Goal: Information Seeking & Learning: Check status

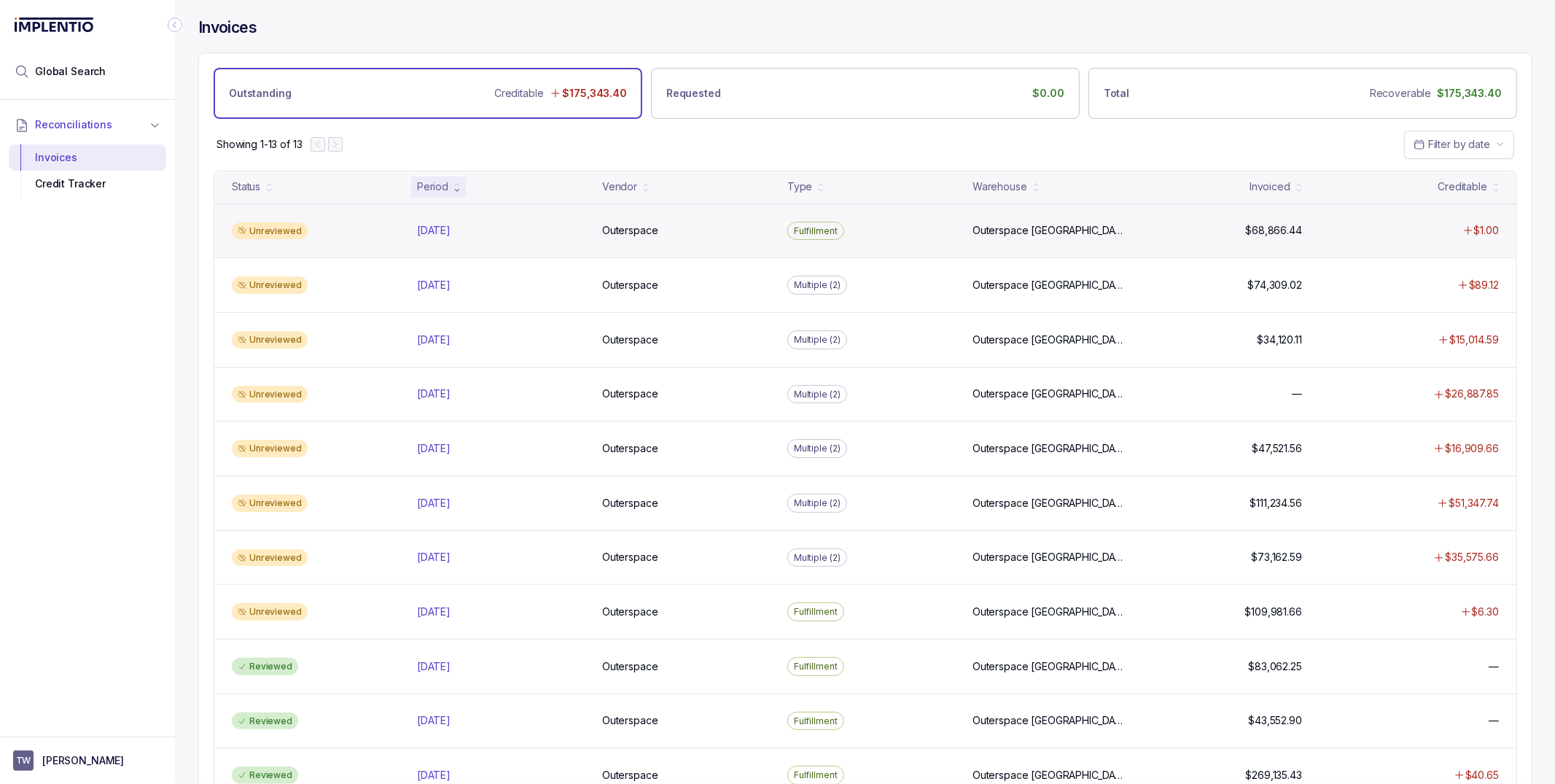
click at [1166, 239] on div "Unreviewed Sep 2025 Sep 2025 Outerspace Outerspace Fulfillment Outerspace Carls…" at bounding box center [866, 231] width 1302 height 55
click at [447, 233] on p "Sep 2025" at bounding box center [433, 230] width 41 height 16
click at [515, 222] on div "Unreviewed Sep 2025 Sep 2025 Outerspace Outerspace Fulfillment Outerspace Carls…" at bounding box center [866, 231] width 1302 height 55
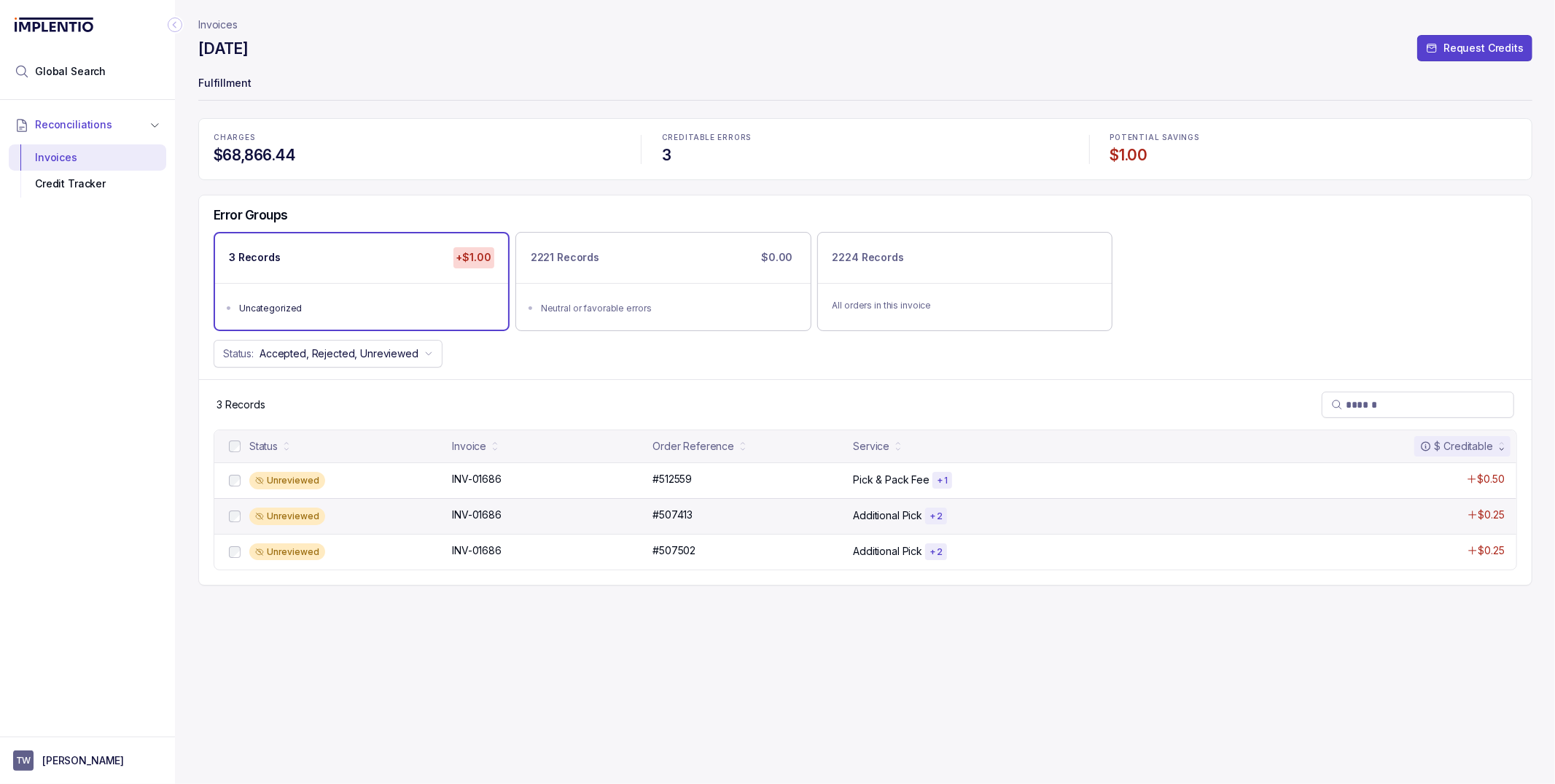
click at [721, 525] on div "Unreviewed INV-01686 INV-01686 #507413 #507413 Additional Pick + 2 $0.25" at bounding box center [866, 516] width 1302 height 36
click at [337, 514] on div "Unreviewed" at bounding box center [346, 516] width 194 height 17
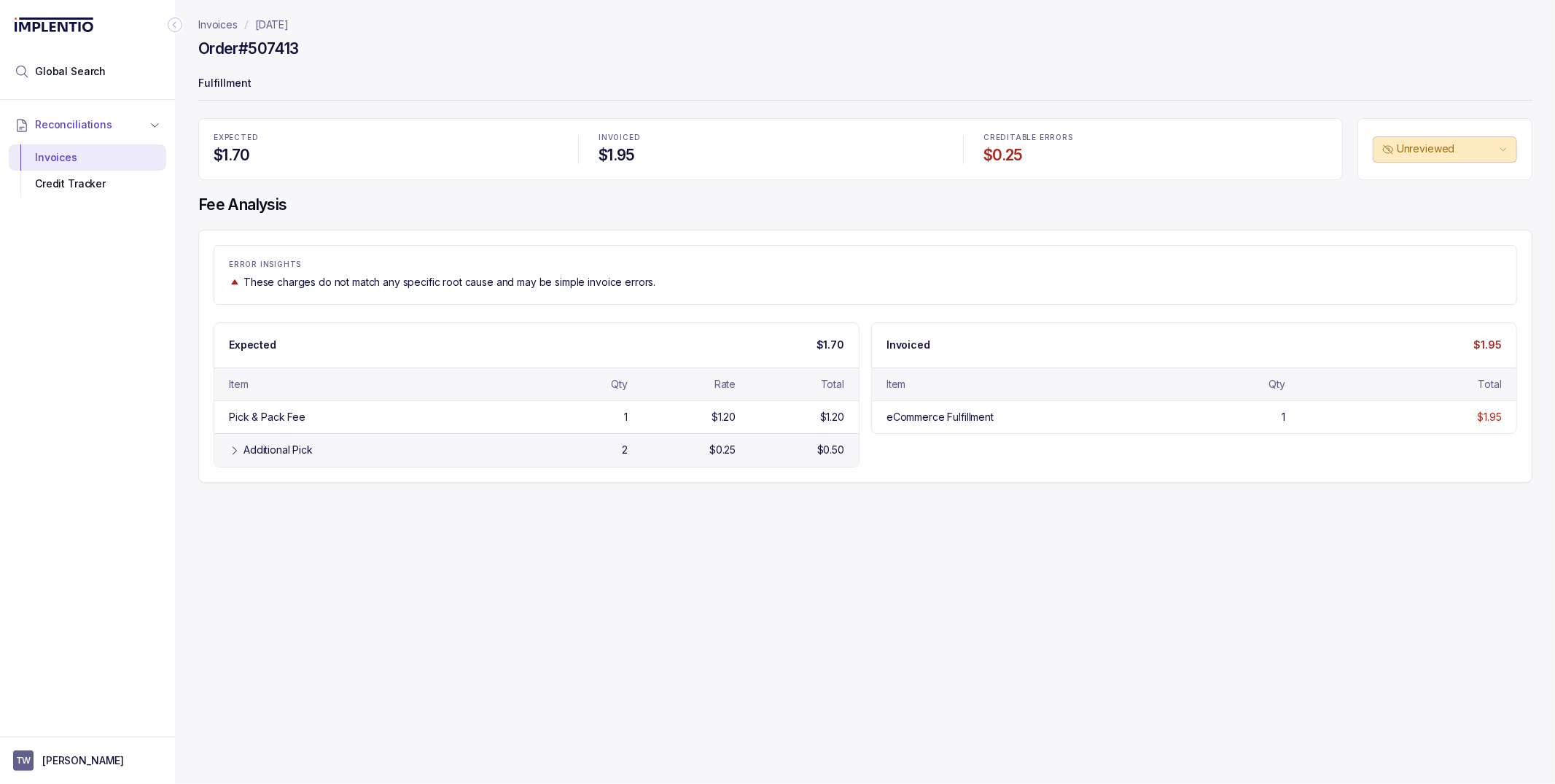
click at [234, 453] on icon at bounding box center [235, 450] width 4 height 8
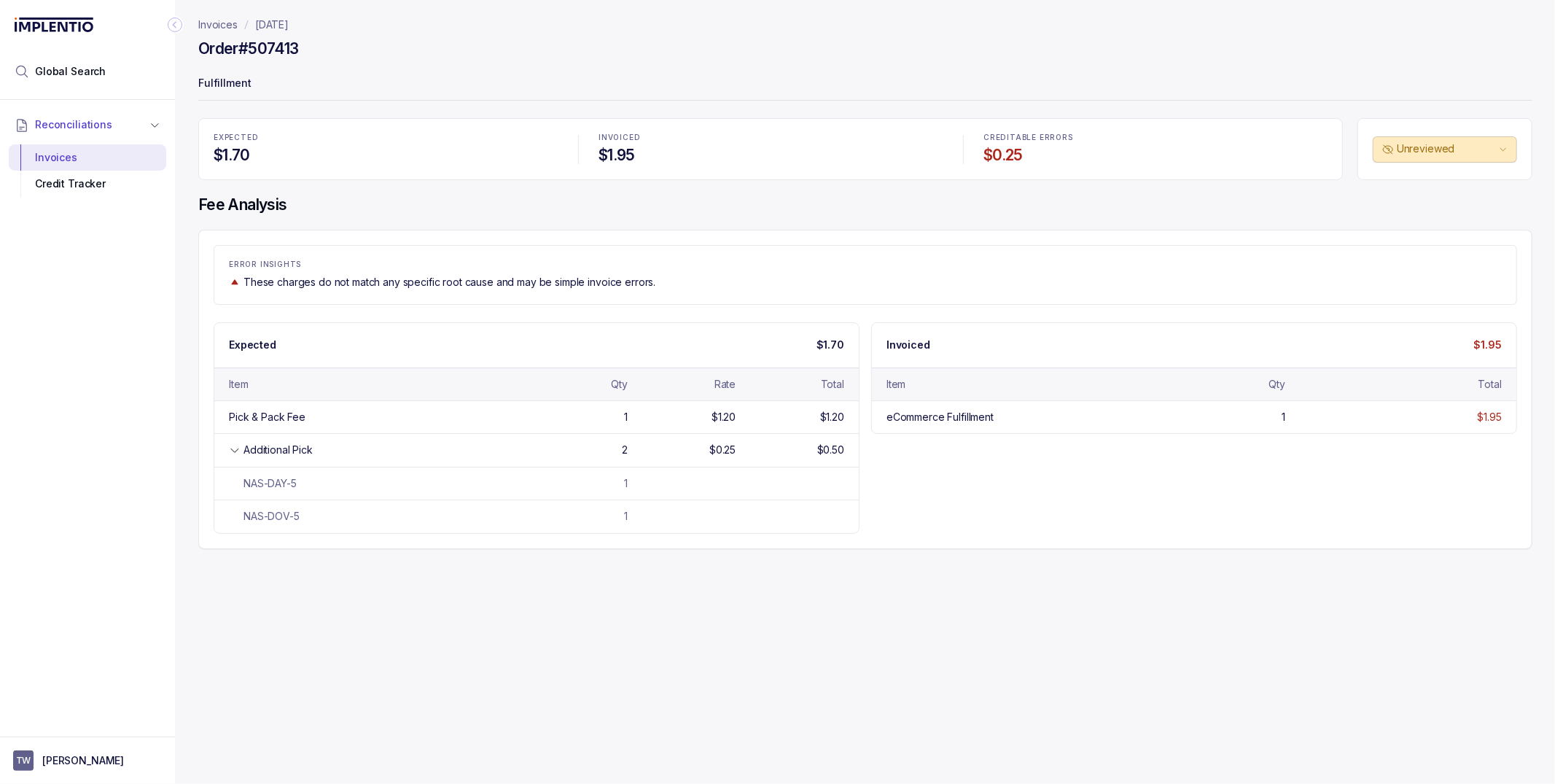
click at [232, 26] on p "Invoices" at bounding box center [218, 24] width 39 height 14
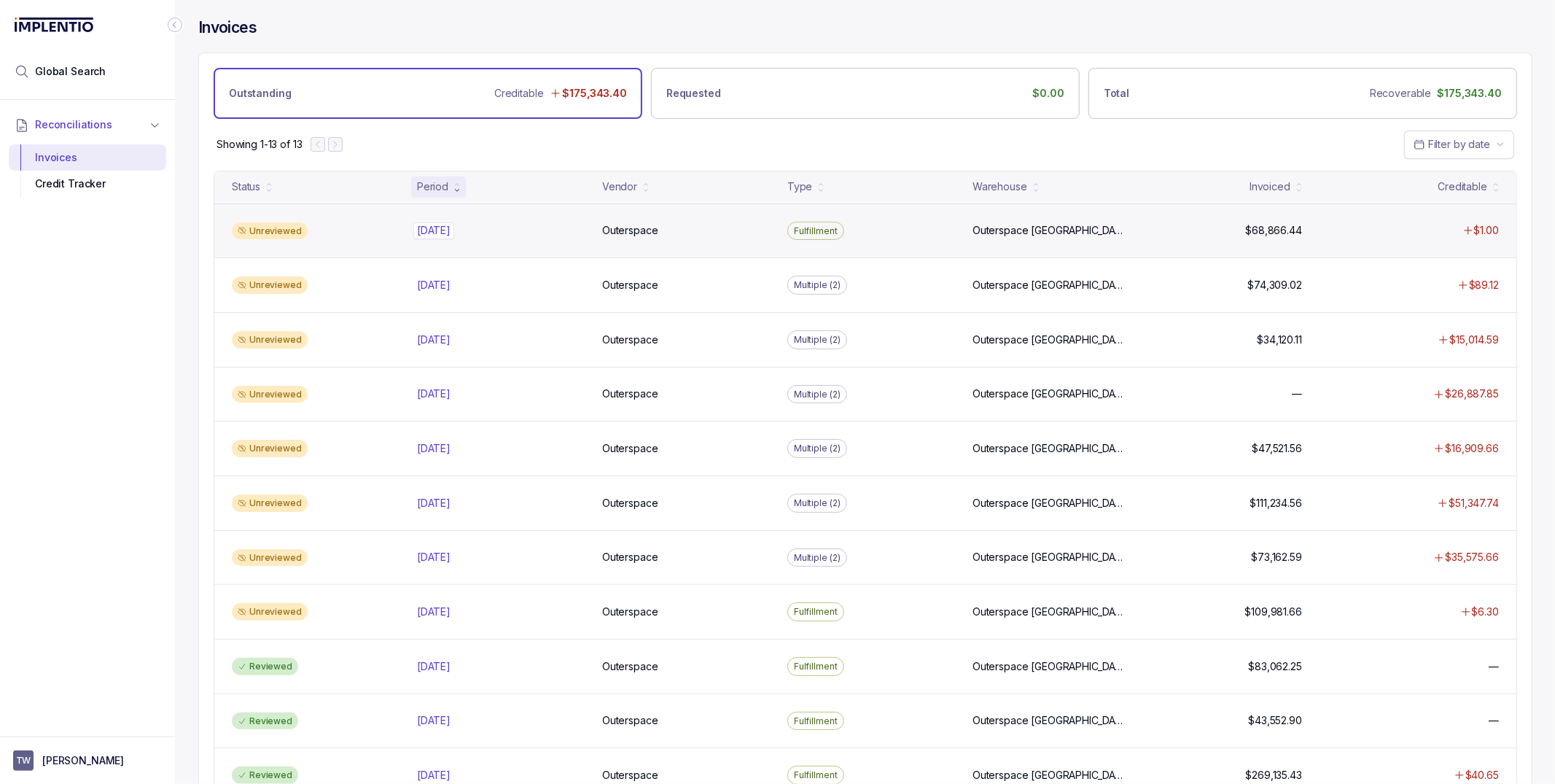
click at [566, 232] on div "Sep 2025 Sep 2025" at bounding box center [501, 230] width 167 height 14
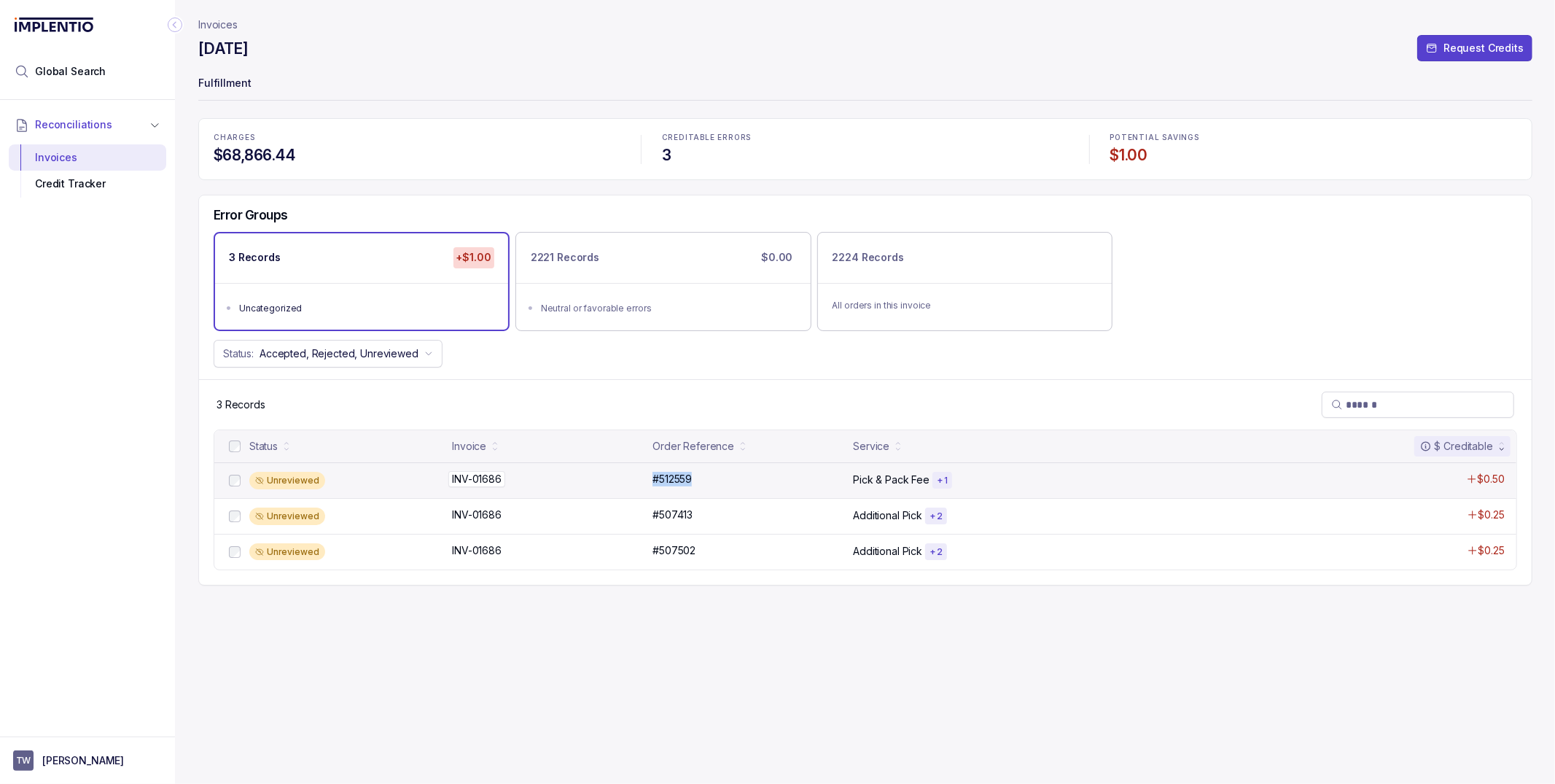
copy div "INV-01686 #512559 #512559"
drag, startPoint x: 697, startPoint y: 483, endPoint x: 625, endPoint y: 486, distance: 72.1
click at [625, 486] on div "Unreviewed INV-01686 INV-01686 #512559 #512559 Pick & Pack Fee + 1 $0.50" at bounding box center [866, 480] width 1302 height 36
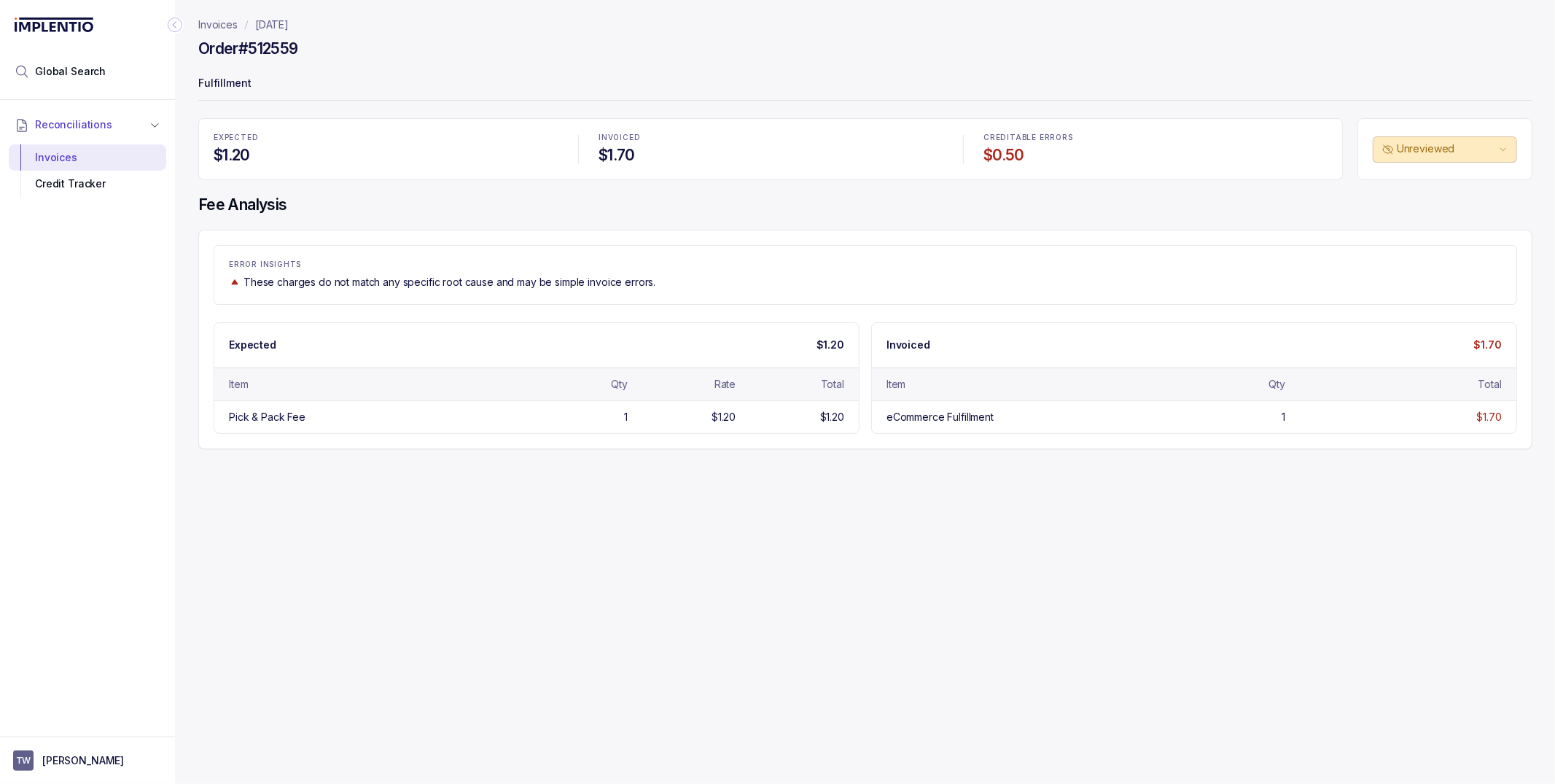
click at [289, 21] on p "September 2025" at bounding box center [271, 24] width 33 height 14
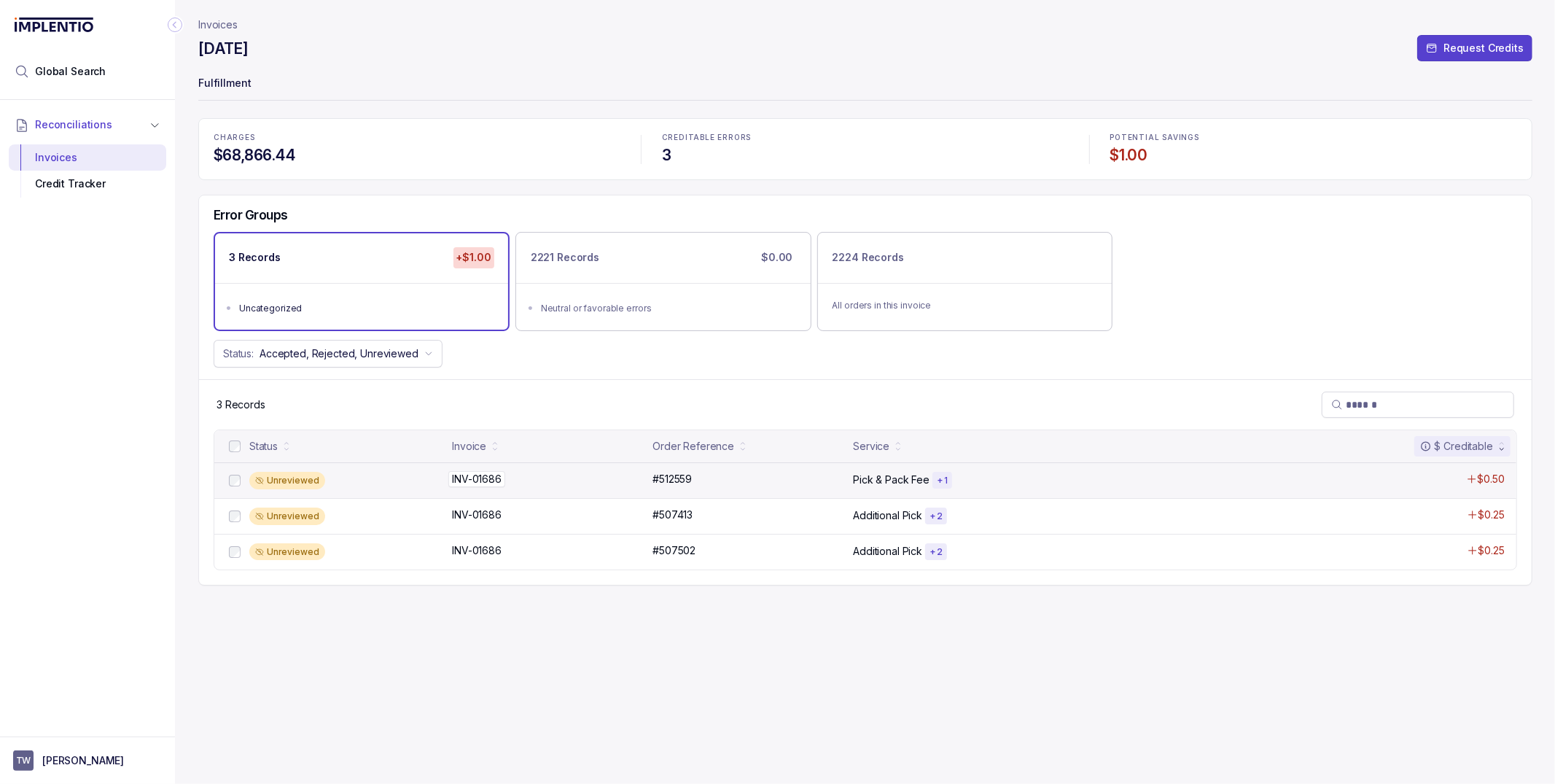
click at [512, 478] on div "INV-01686 INV-01686" at bounding box center [548, 478] width 192 height 14
click at [730, 484] on div "#512559 #512559" at bounding box center [749, 478] width 192 height 14
click at [744, 480] on div "#512559 #512559" at bounding box center [749, 478] width 192 height 14
click at [547, 477] on div "INV-01686 INV-01686" at bounding box center [548, 478] width 192 height 14
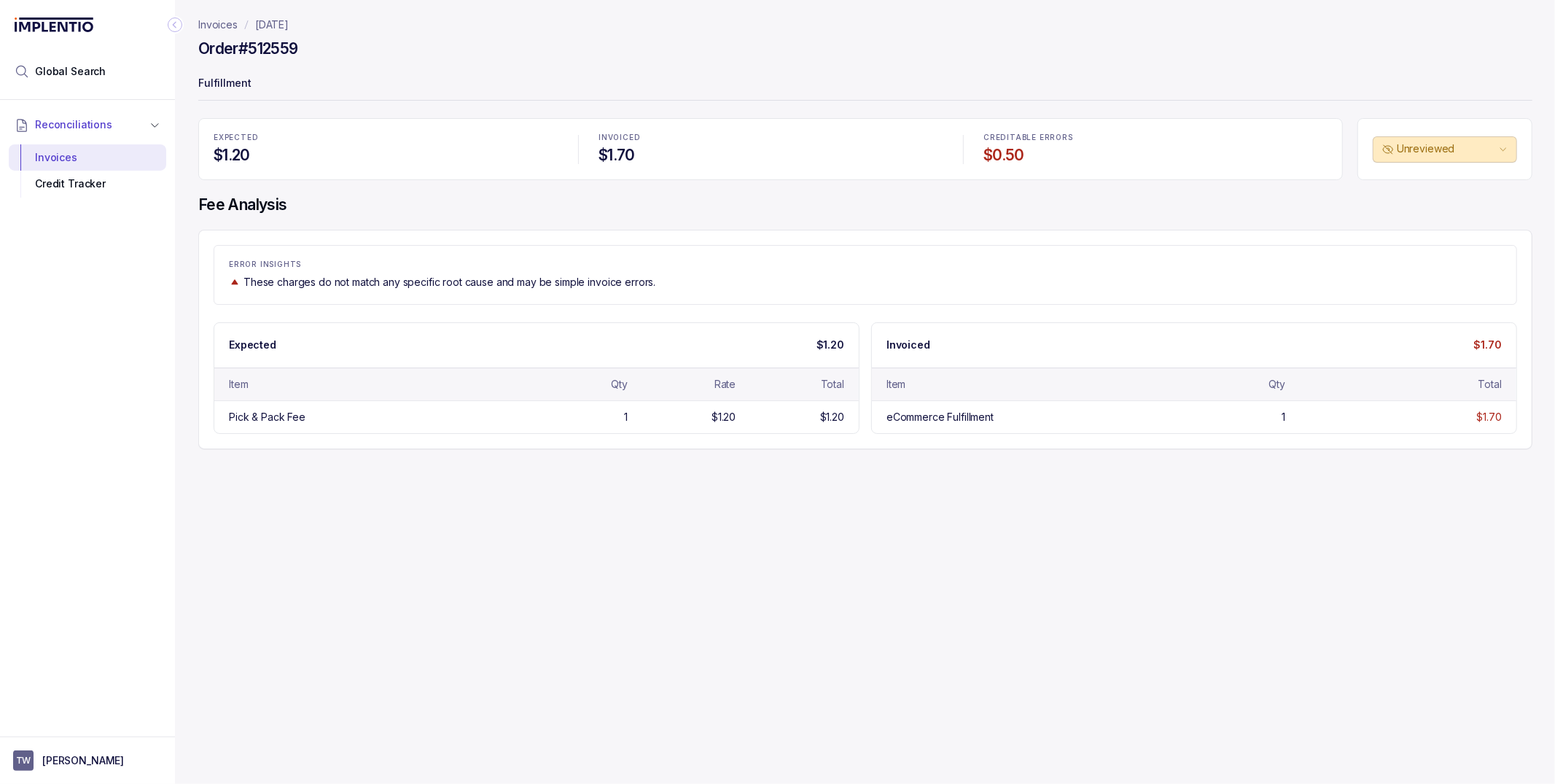
click at [289, 23] on p "September 2025" at bounding box center [271, 24] width 33 height 14
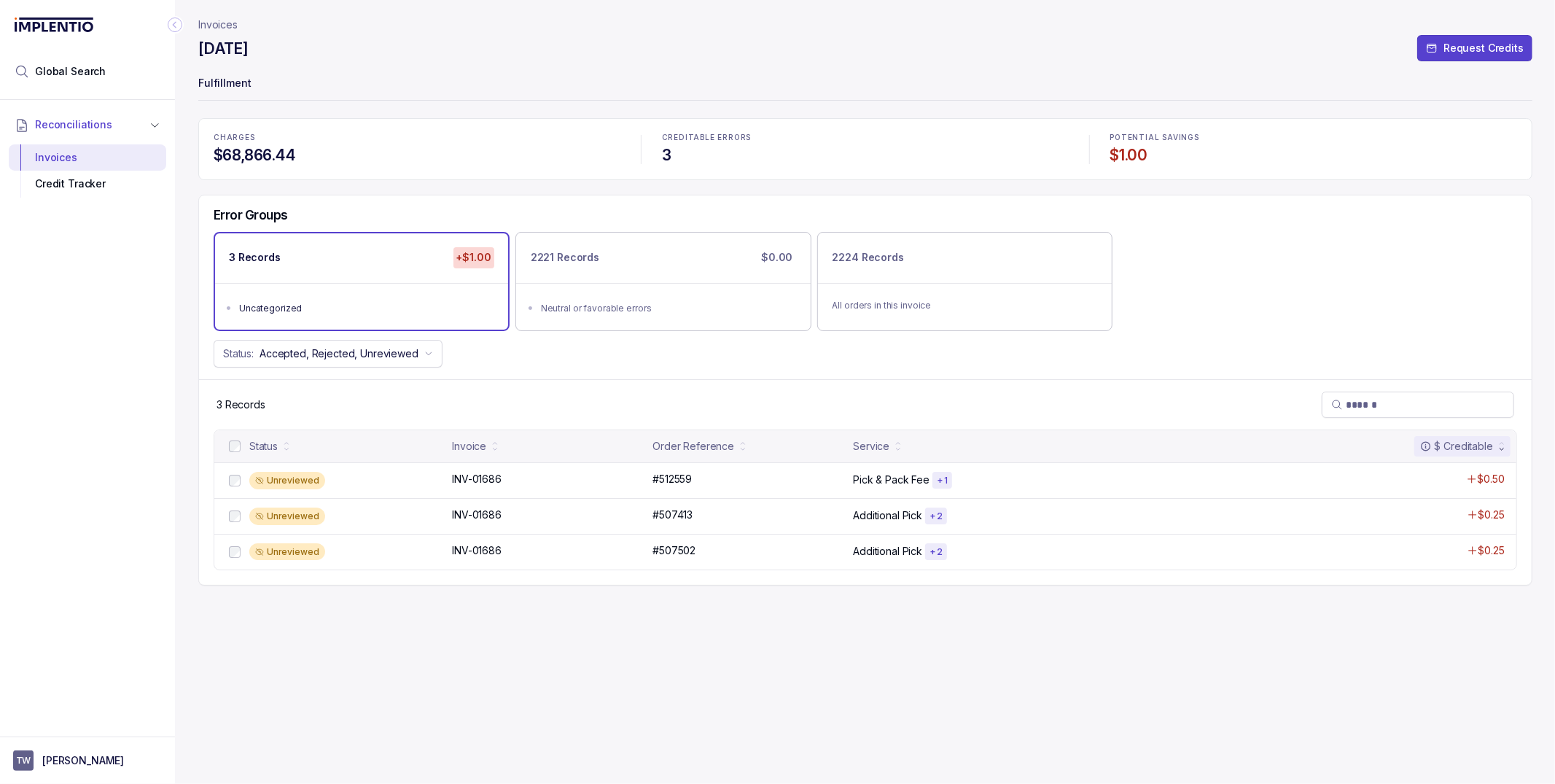
click at [225, 29] on p "Invoices" at bounding box center [218, 24] width 39 height 14
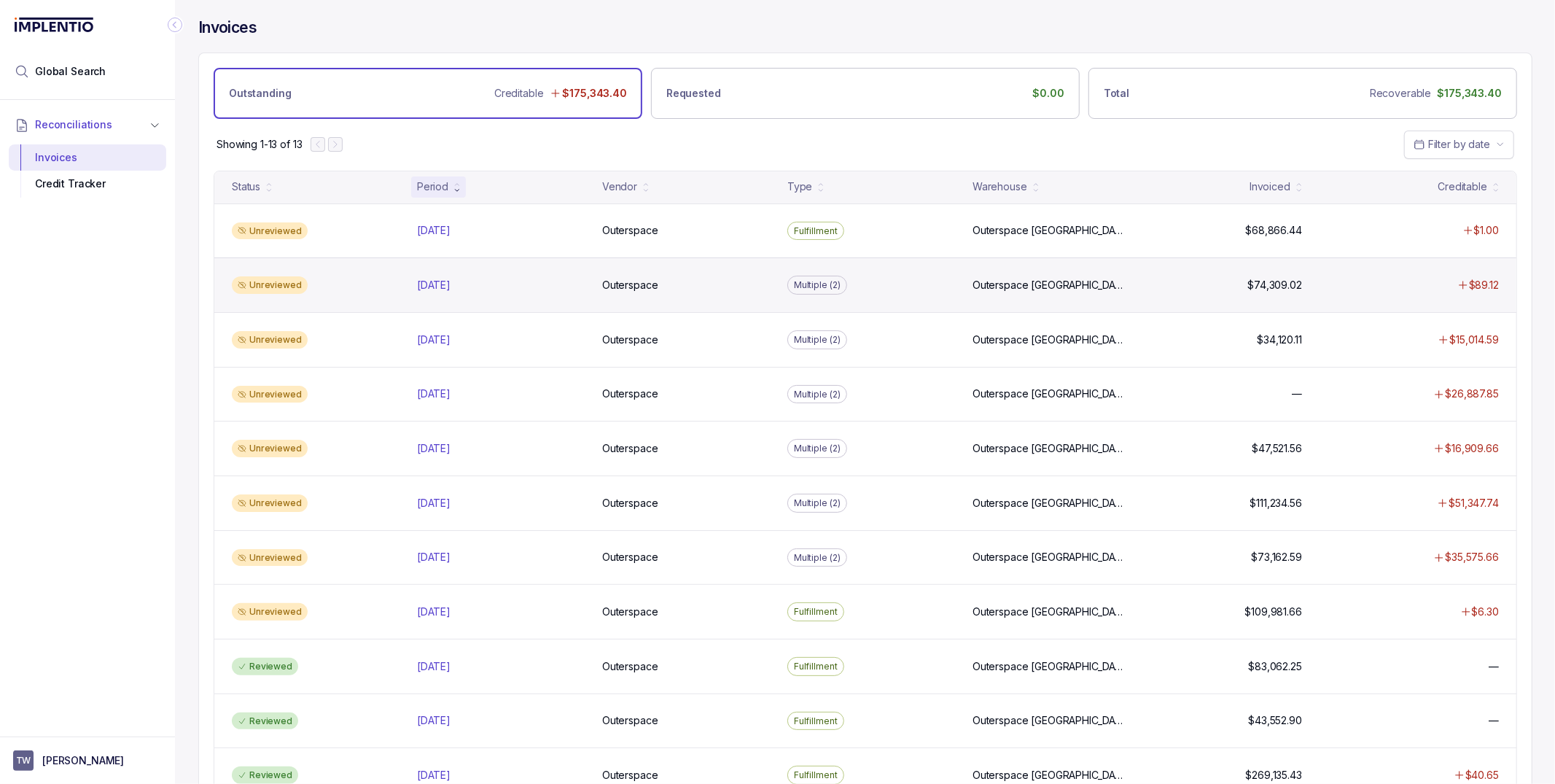
click at [370, 277] on div "Unreviewed" at bounding box center [316, 285] width 180 height 17
click at [418, 283] on p "Sep 2025" at bounding box center [433, 285] width 41 height 16
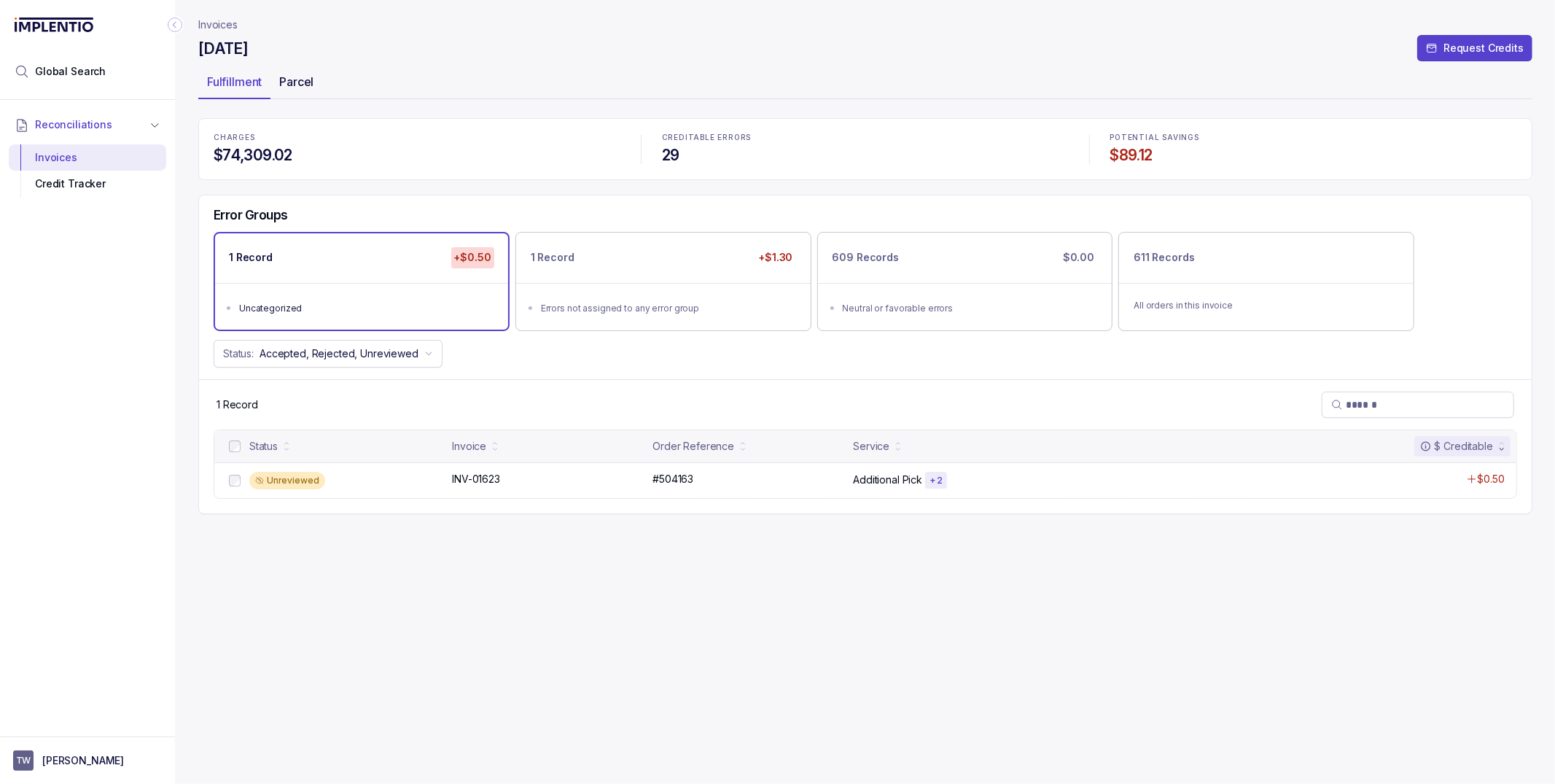
click at [312, 83] on p "Parcel" at bounding box center [297, 82] width 34 height 17
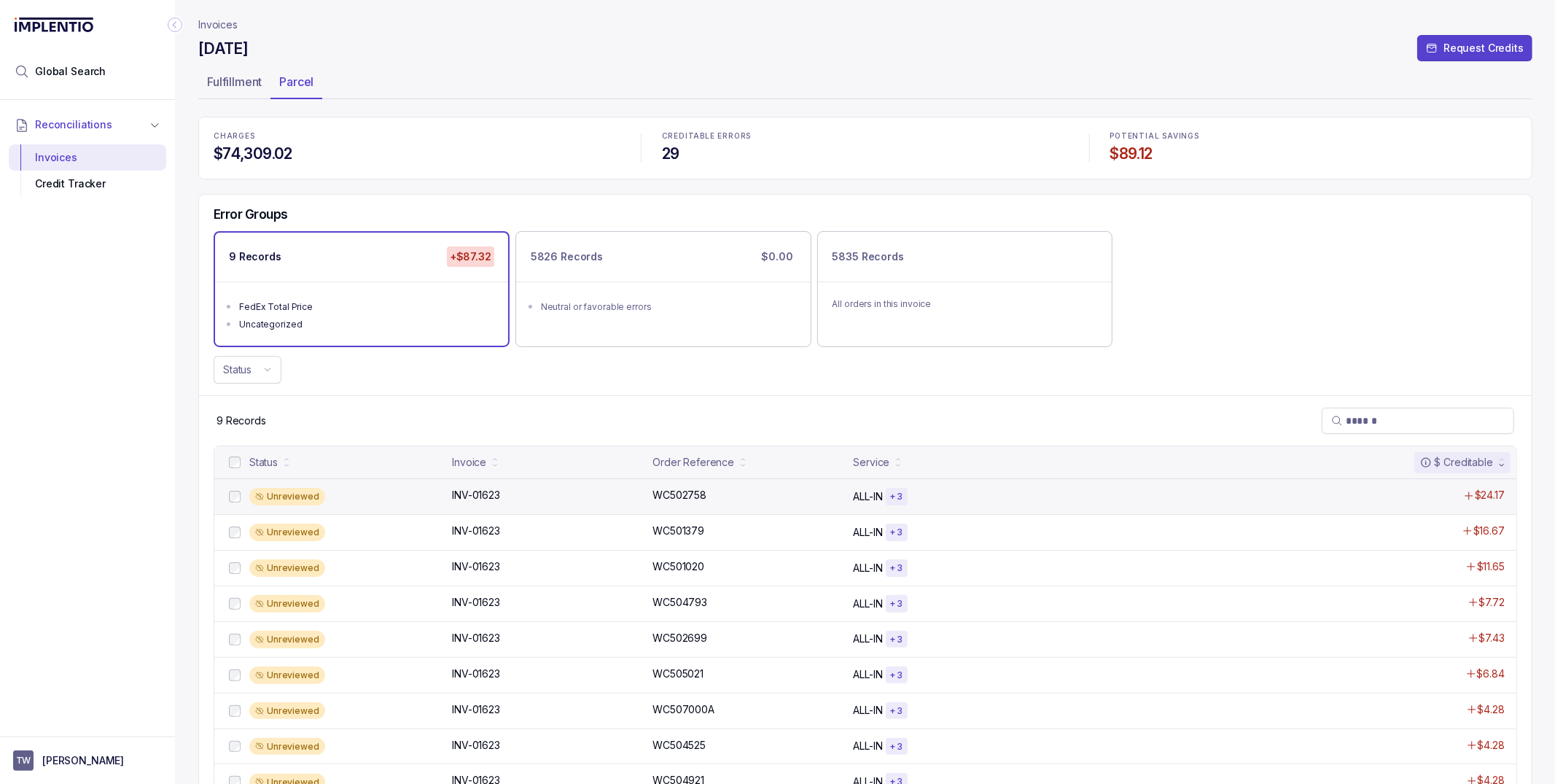
click at [447, 498] on div "Unreviewed INV-01623 INV-01623 WC502758 WC502758 ALL-IN + 3 $24.17" at bounding box center [866, 496] width 1302 height 36
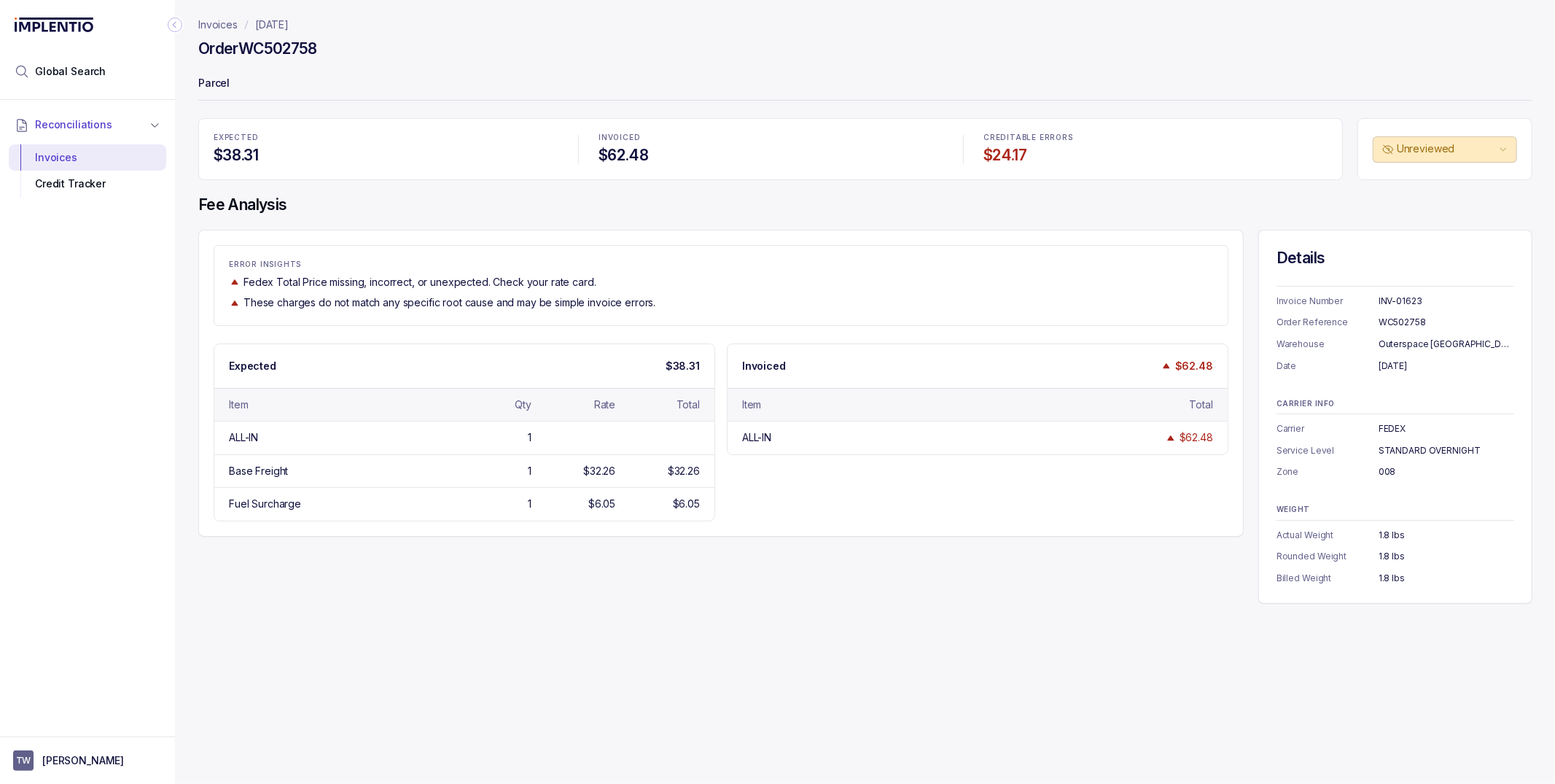
click at [268, 27] on p "September 2025" at bounding box center [271, 24] width 33 height 14
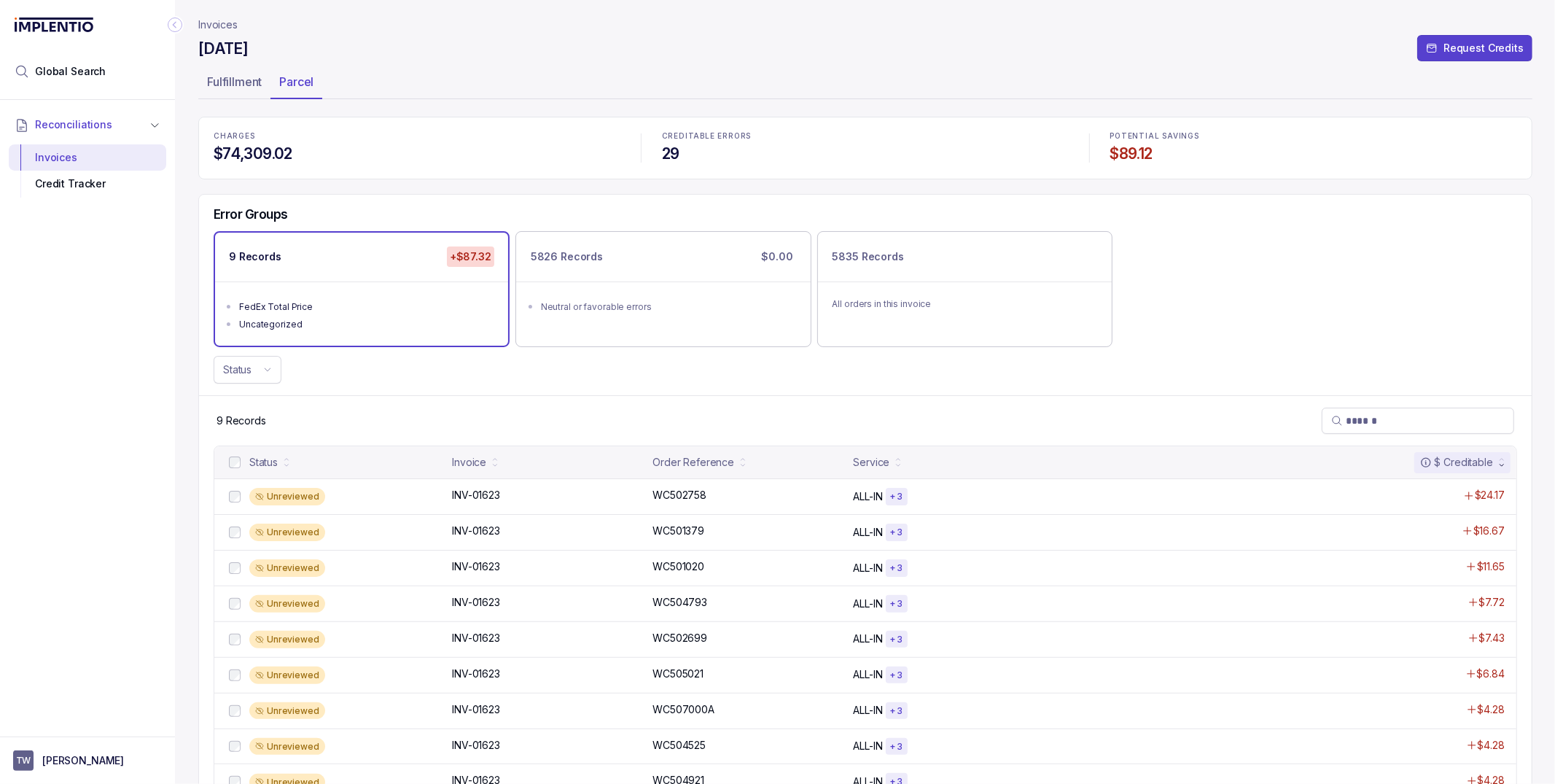
click at [233, 29] on p "Invoices" at bounding box center [218, 24] width 39 height 14
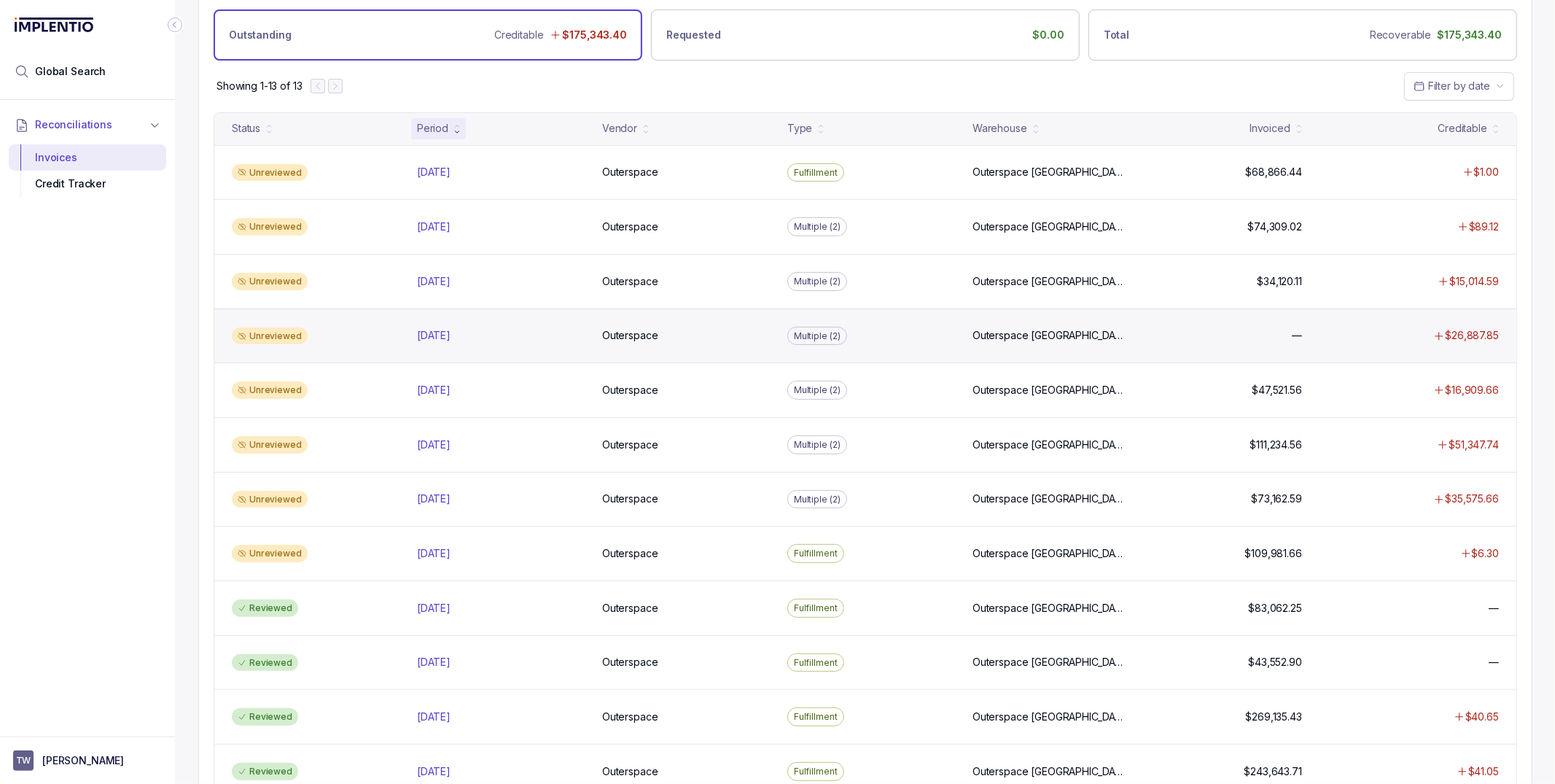
scroll to position [61, 0]
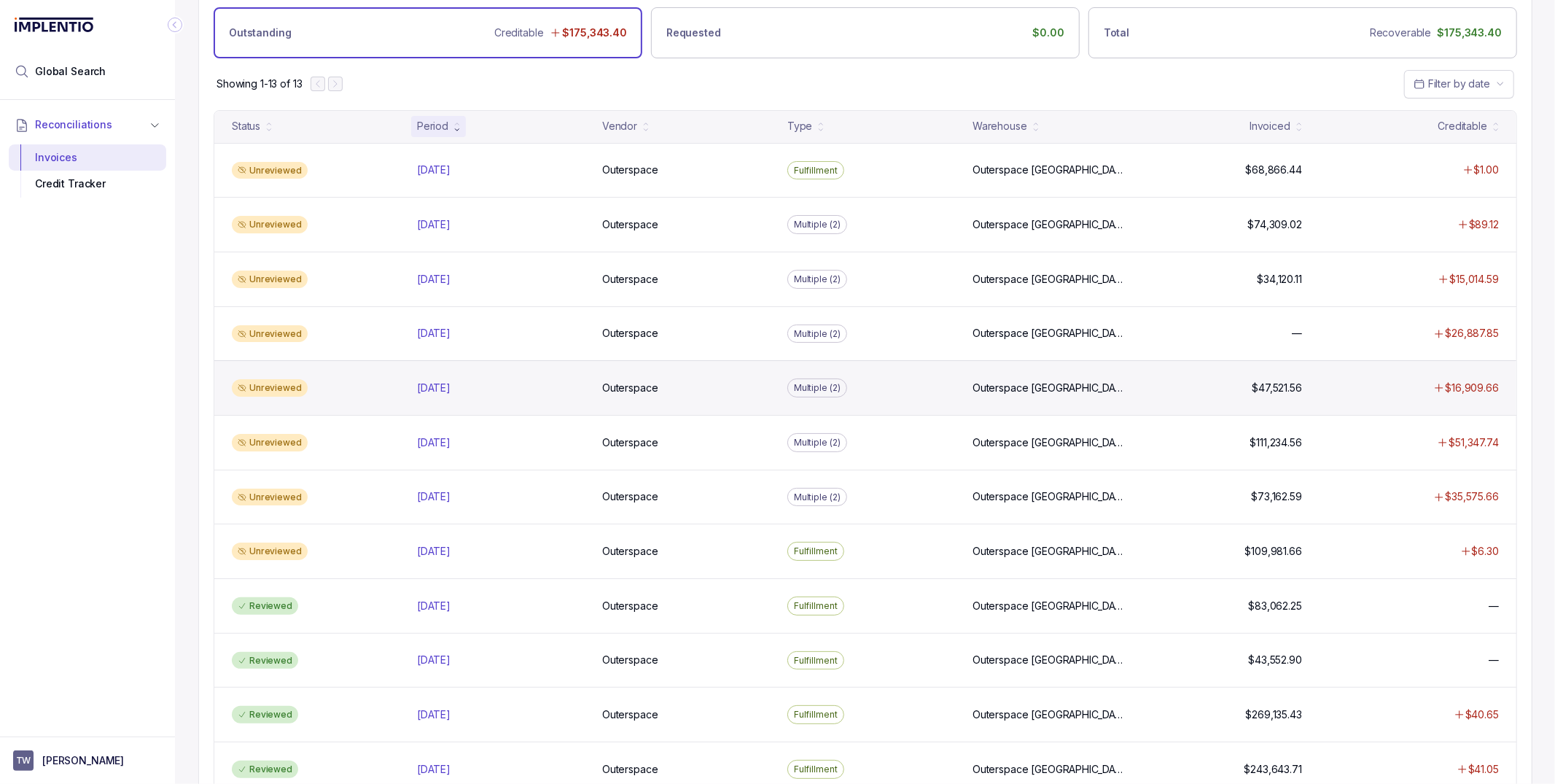
click at [374, 404] on div "Unreviewed Jun 2025 Jun 2025 Outerspace Outerspace Multiple (2) Outerspace Carl…" at bounding box center [866, 388] width 1302 height 55
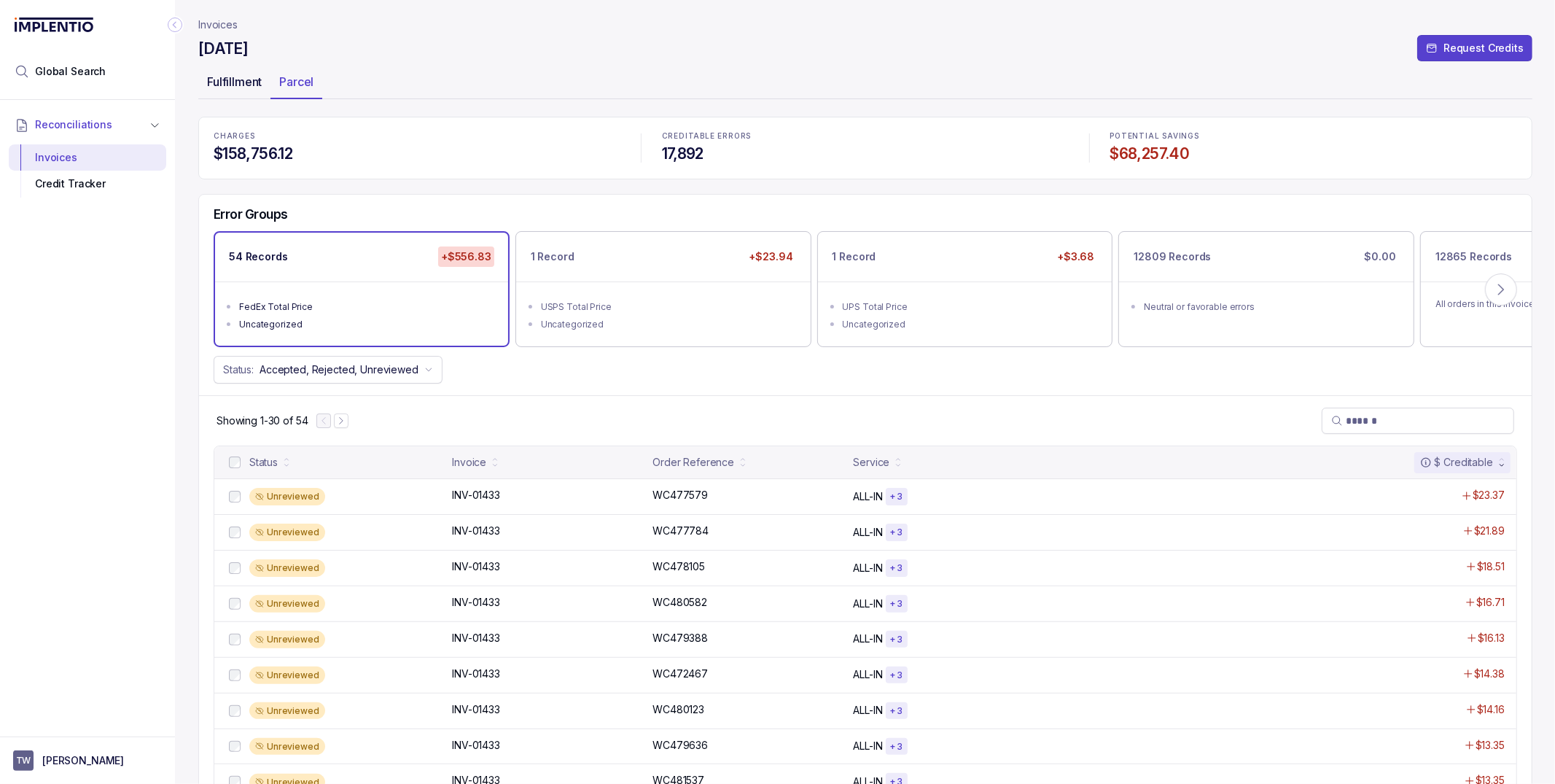
click at [252, 83] on p "Fulfillment" at bounding box center [235, 82] width 55 height 17
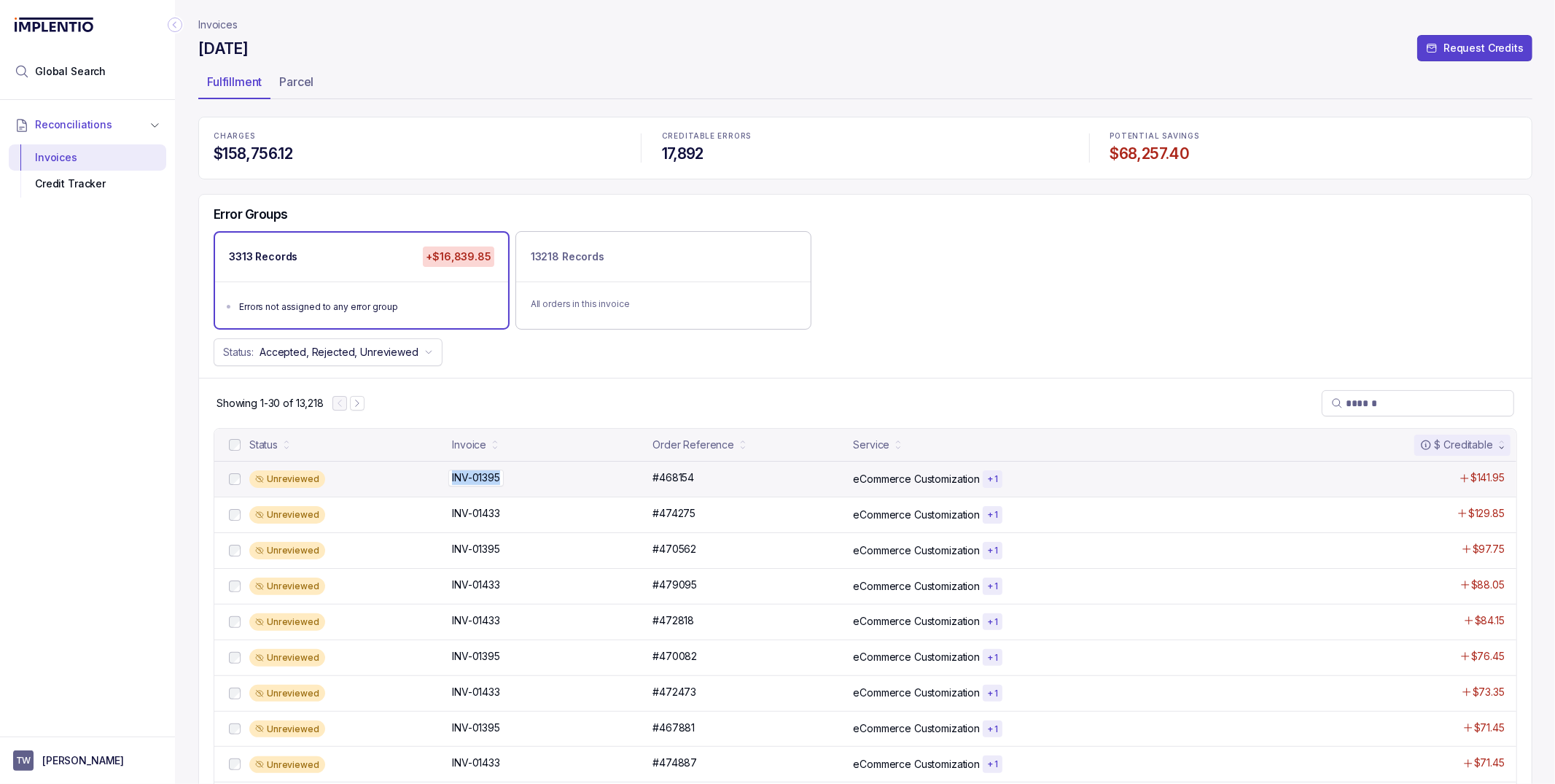
drag, startPoint x: 505, startPoint y: 476, endPoint x: 450, endPoint y: 477, distance: 55.0
click at [450, 477] on p "INV-01395" at bounding box center [476, 477] width 55 height 16
copy p "INV-01395"
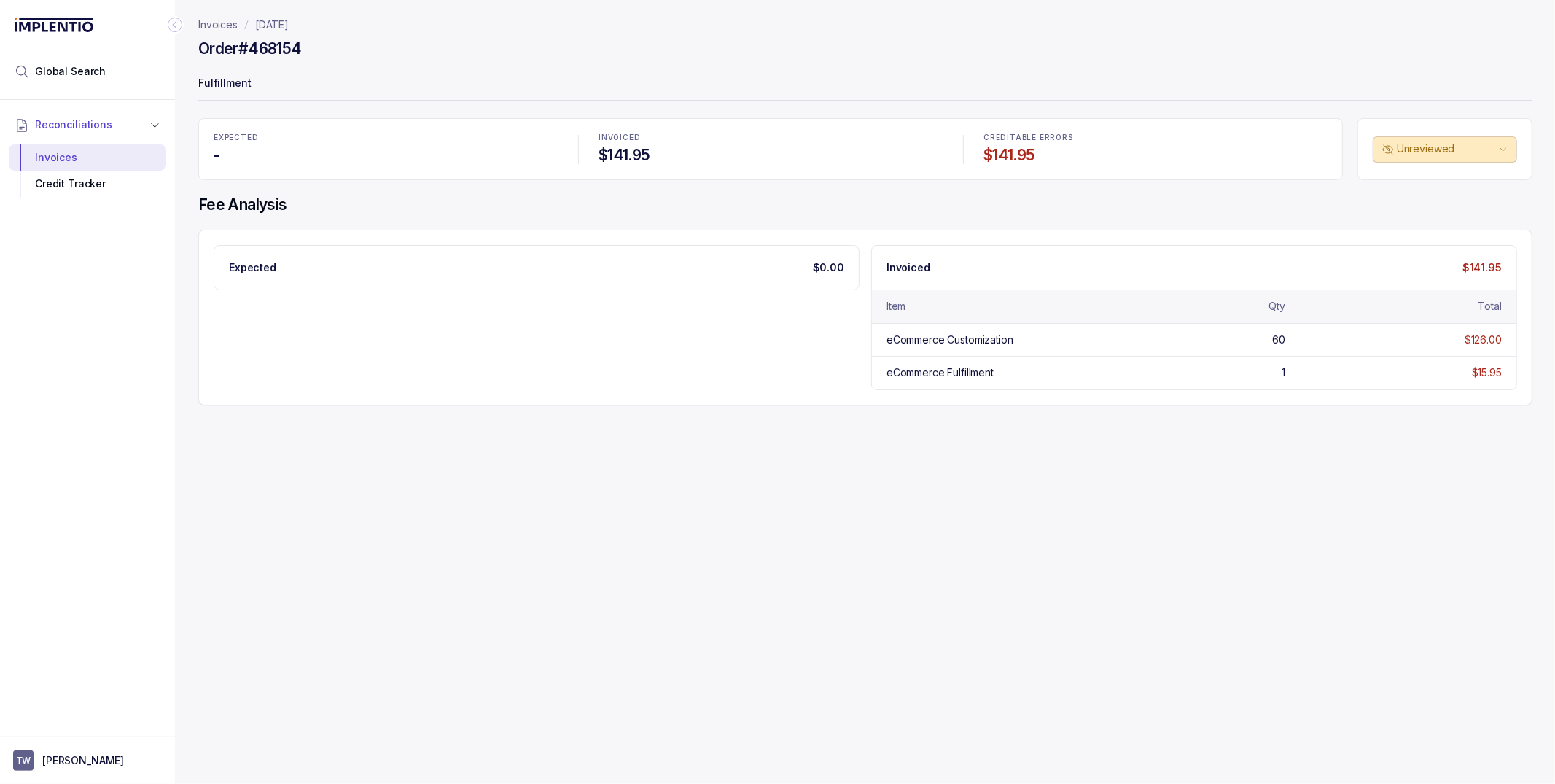
click at [289, 26] on p "June 2025" at bounding box center [271, 24] width 33 height 14
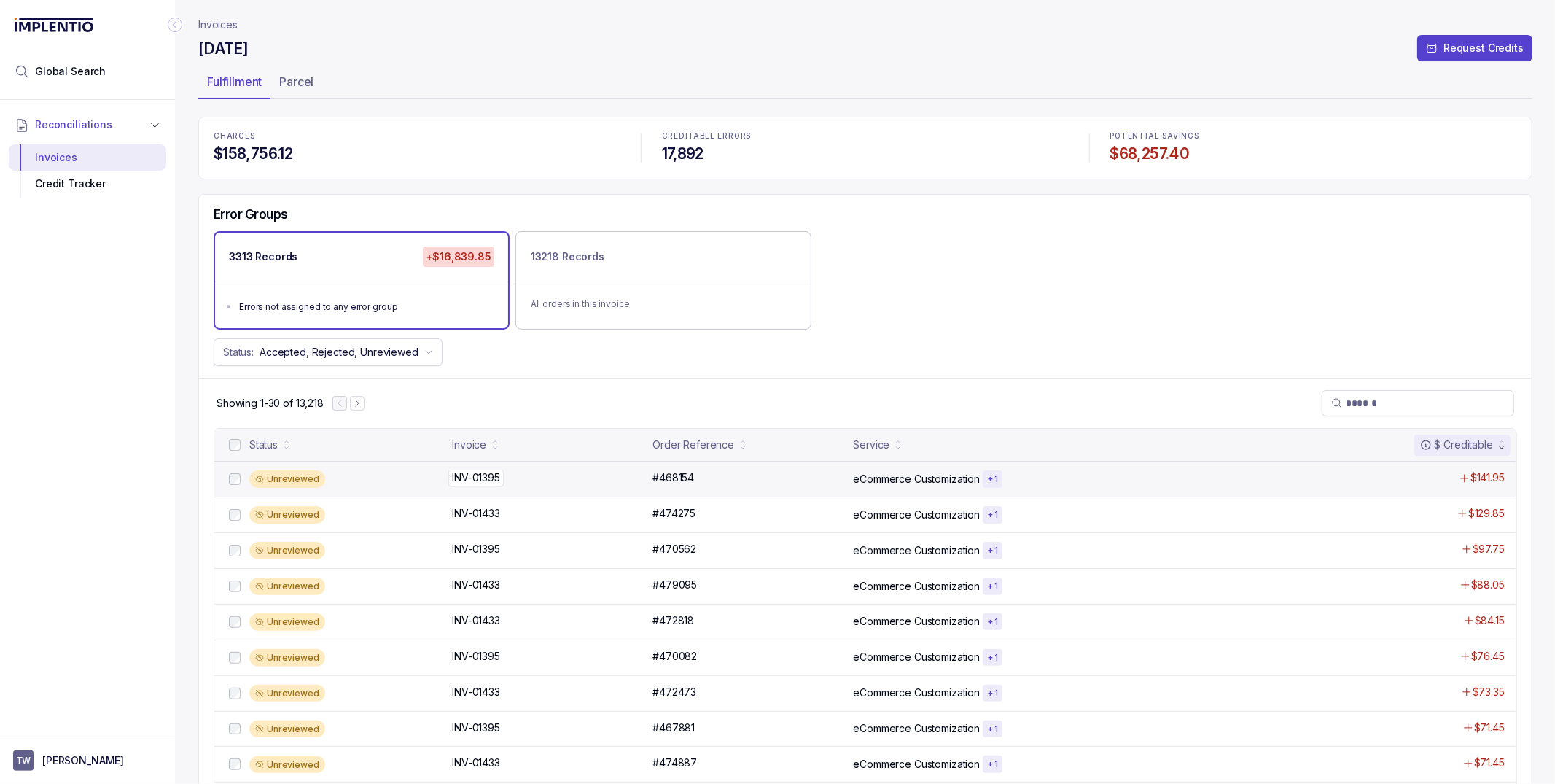
click at [470, 481] on p "INV-01395" at bounding box center [476, 477] width 55 height 16
click at [412, 486] on div "Unreviewed" at bounding box center [346, 479] width 194 height 17
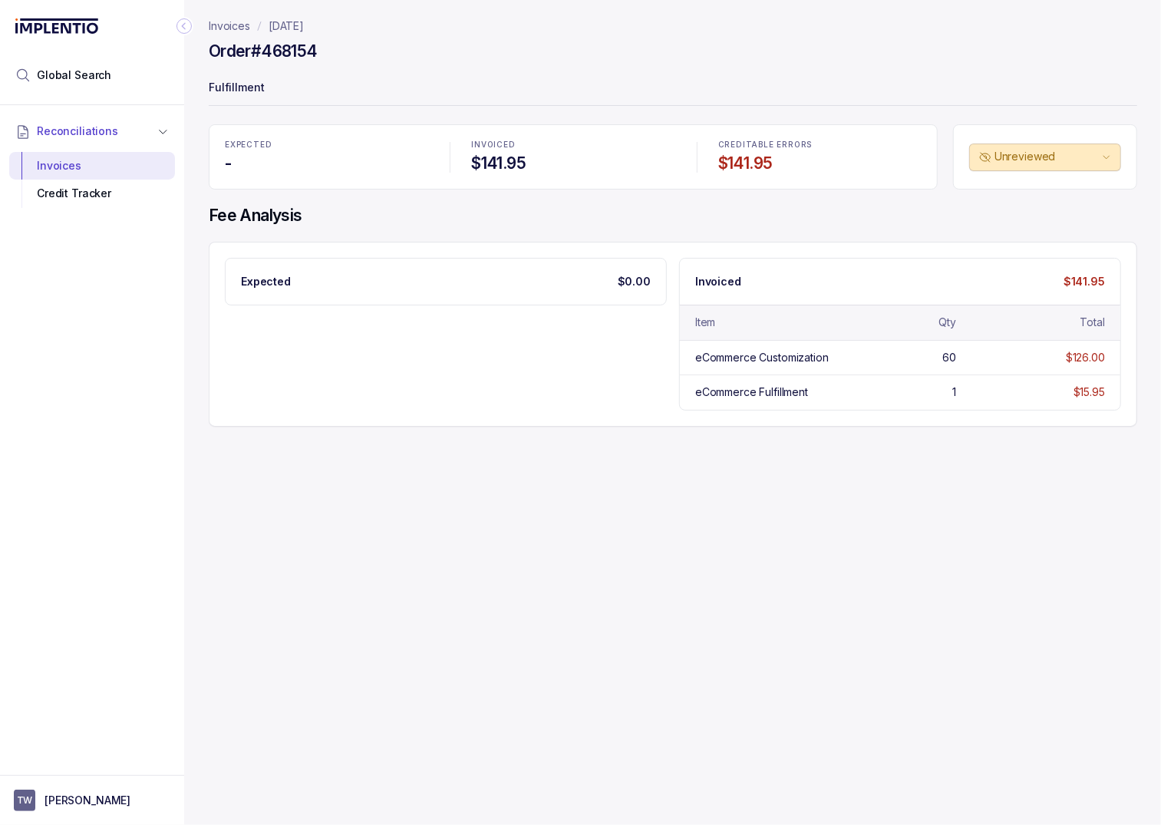
click at [282, 21] on p "June 2025" at bounding box center [285, 25] width 35 height 15
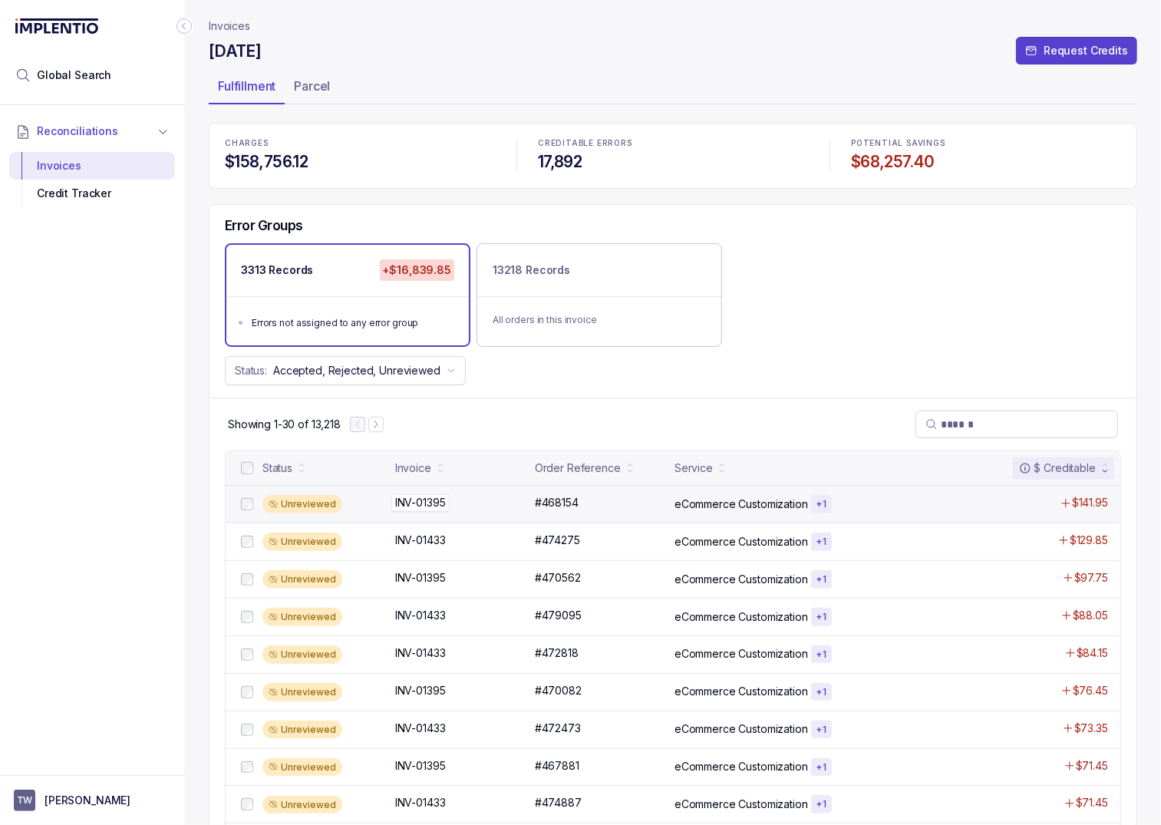
click at [486, 508] on div "INV-01395 INV-01395" at bounding box center [460, 502] width 130 height 15
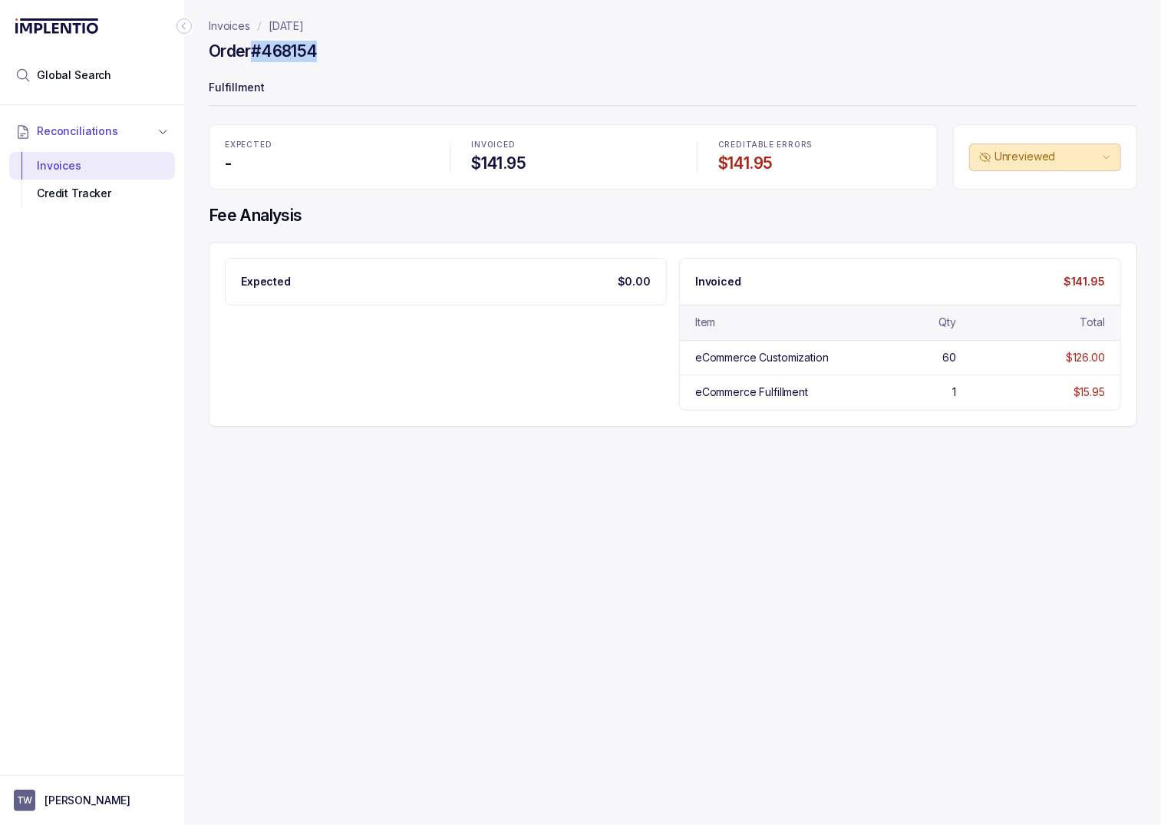
drag, startPoint x: 319, startPoint y: 48, endPoint x: 253, endPoint y: 50, distance: 66.0
click at [253, 50] on h4 "Order #468154" at bounding box center [263, 51] width 108 height 21
copy h4 "#468154"
click at [105, 71] on span "Global Search" at bounding box center [74, 75] width 74 height 15
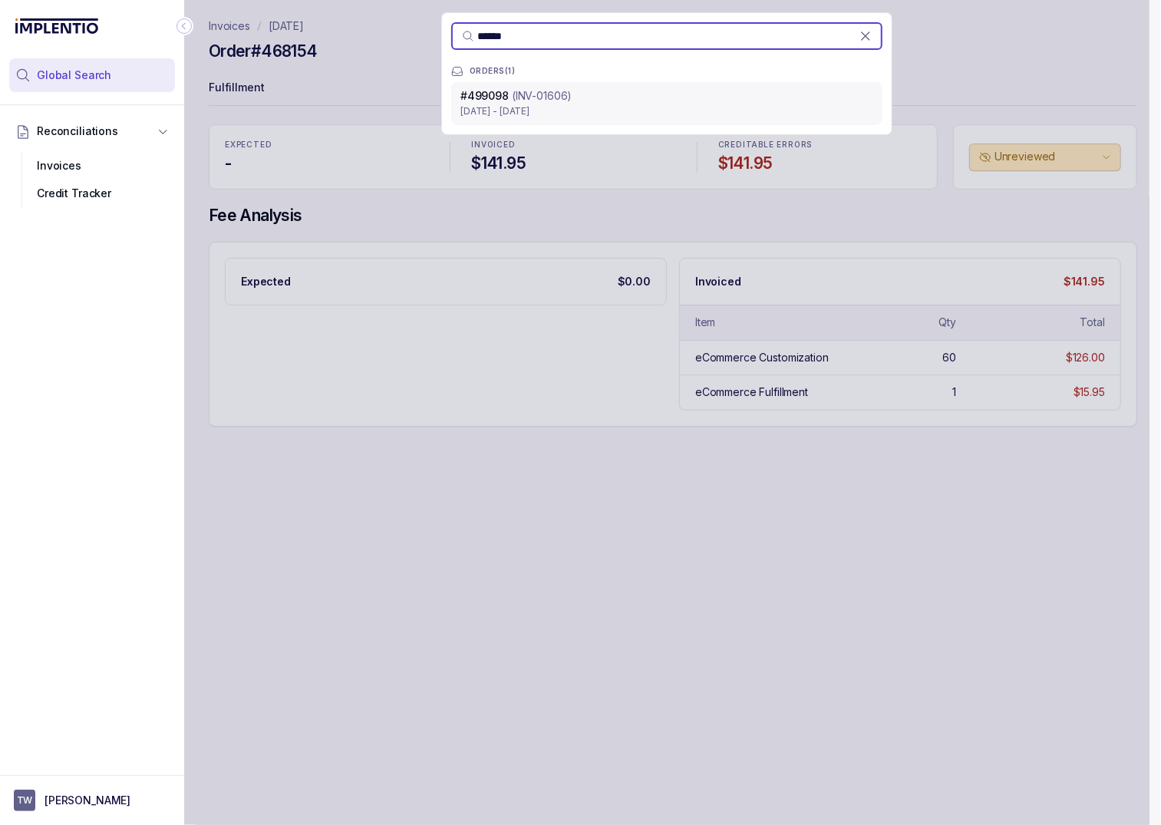
type input "******"
click at [583, 106] on p "Aug 2 - Aug 2, 2025" at bounding box center [666, 111] width 413 height 15
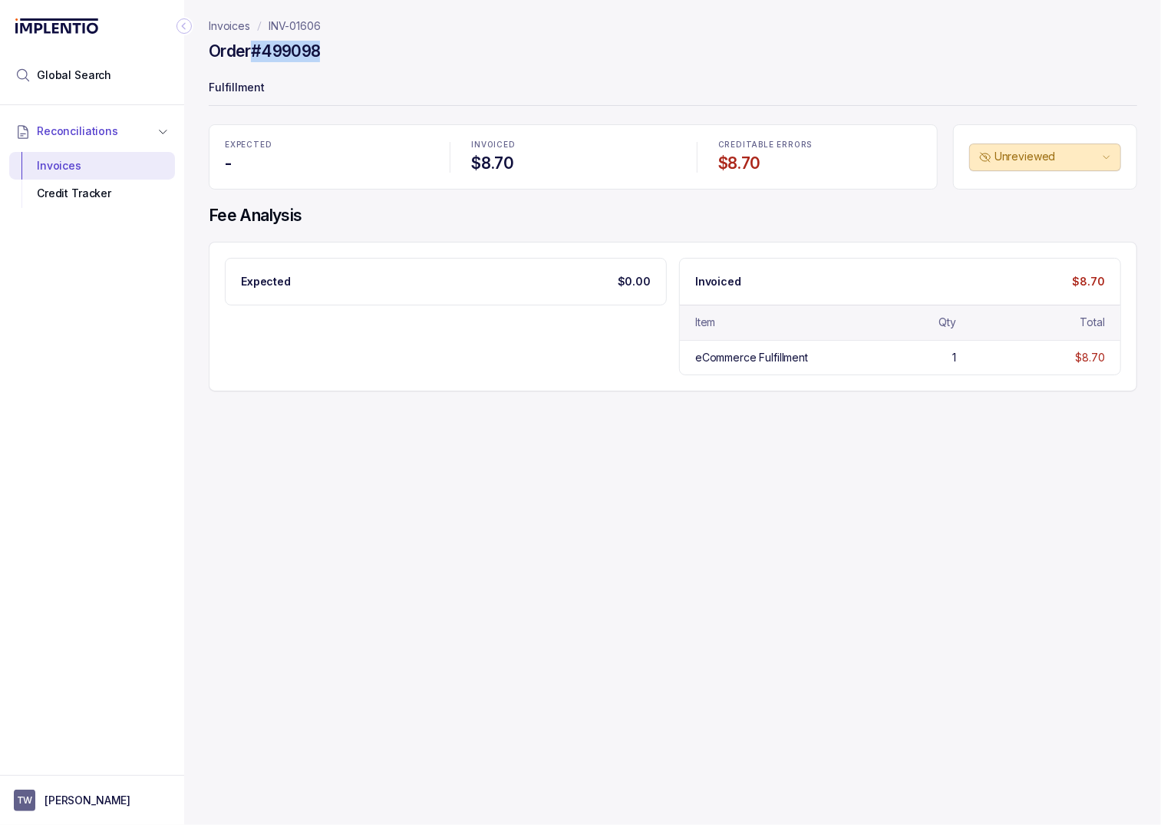
drag, startPoint x: 325, startPoint y: 54, endPoint x: 252, endPoint y: 55, distance: 73.7
click at [252, 55] on div "Order #499098" at bounding box center [673, 54] width 928 height 28
copy h4 "#499098"
click at [355, 54] on div "Order #499098" at bounding box center [673, 54] width 928 height 28
drag, startPoint x: 332, startPoint y: 53, endPoint x: 257, endPoint y: 53, distance: 75.2
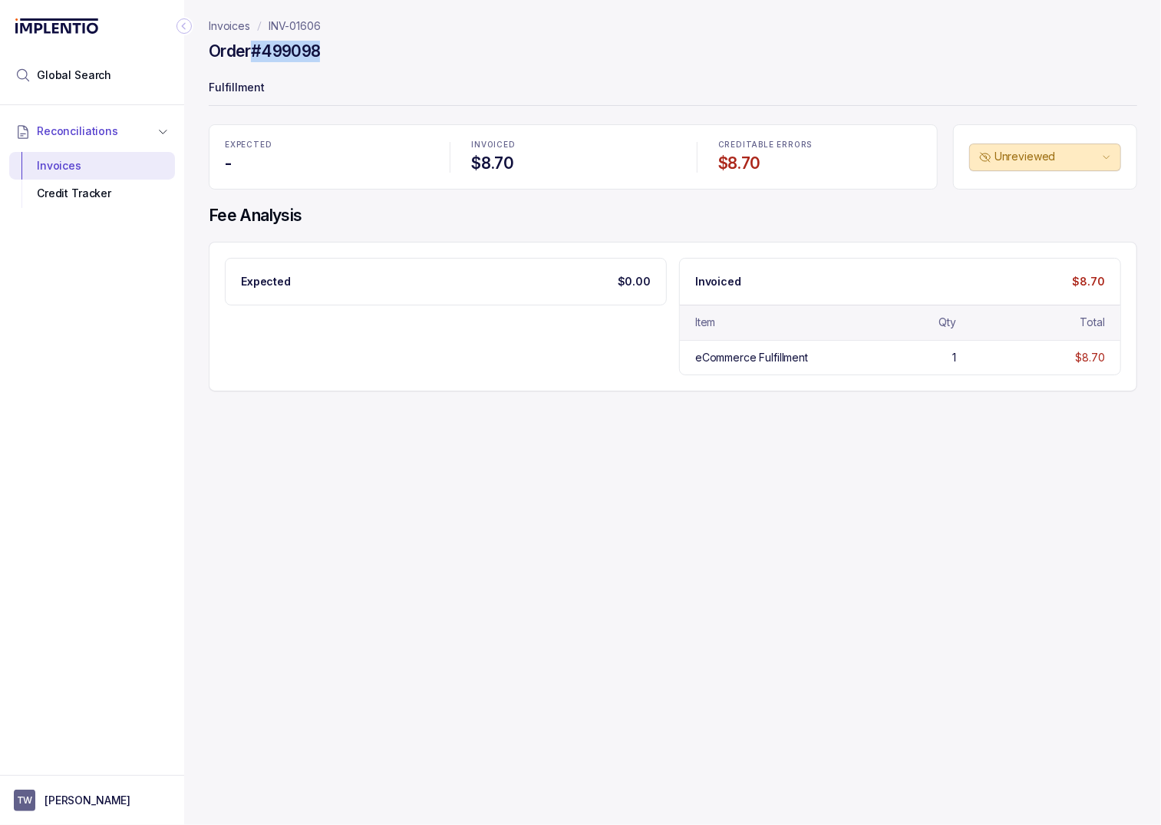
click at [257, 53] on div "Order #499098" at bounding box center [673, 54] width 928 height 28
copy h4 "#499098"
click at [132, 63] on li "Global Search" at bounding box center [92, 75] width 166 height 34
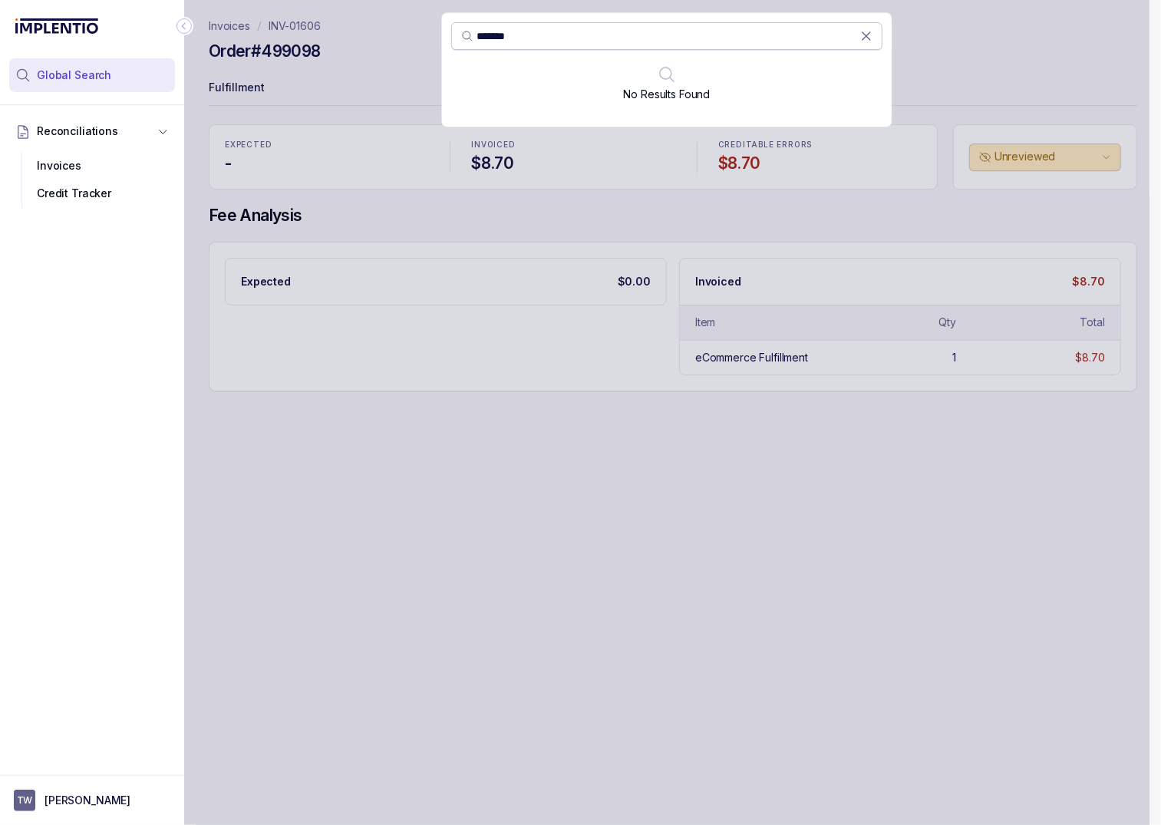
click at [485, 38] on input "*******" at bounding box center [668, 35] width 384 height 15
click at [542, 39] on input "******" at bounding box center [668, 35] width 384 height 15
paste input "search"
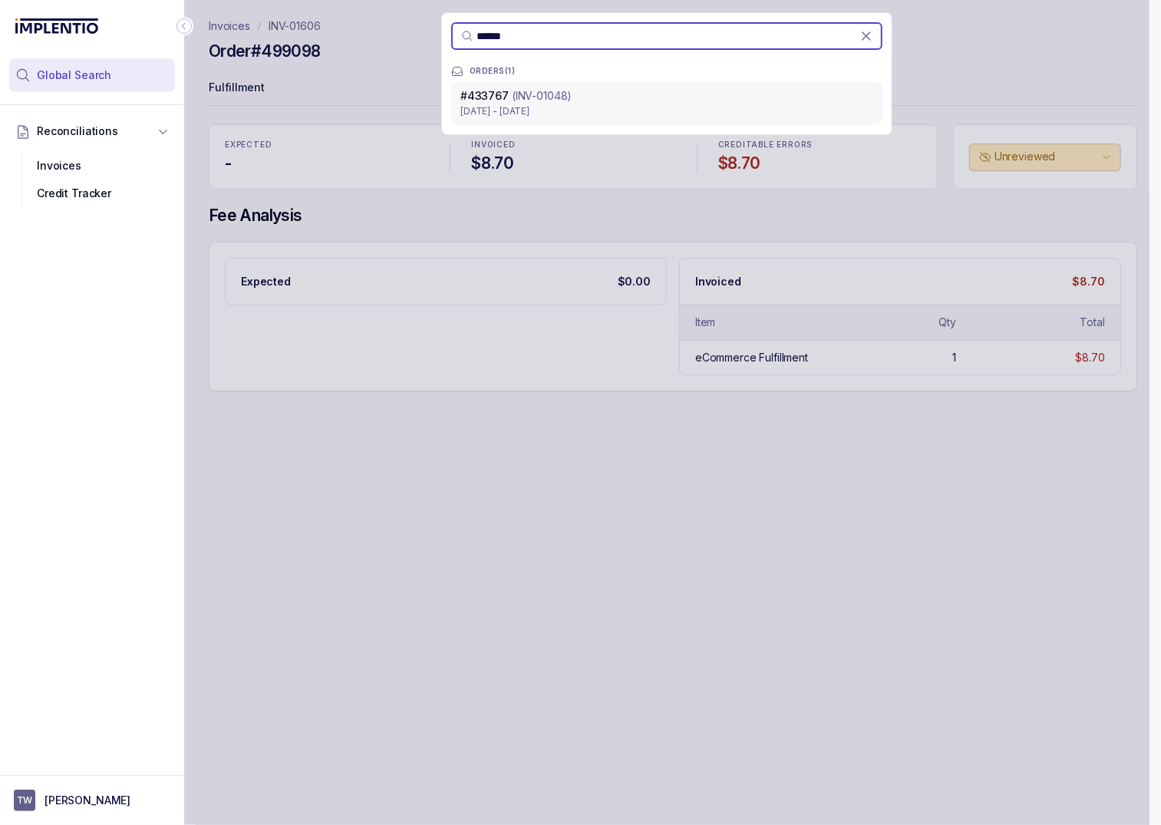
type input "******"
click at [543, 99] on p "(INV-01048)" at bounding box center [542, 95] width 60 height 15
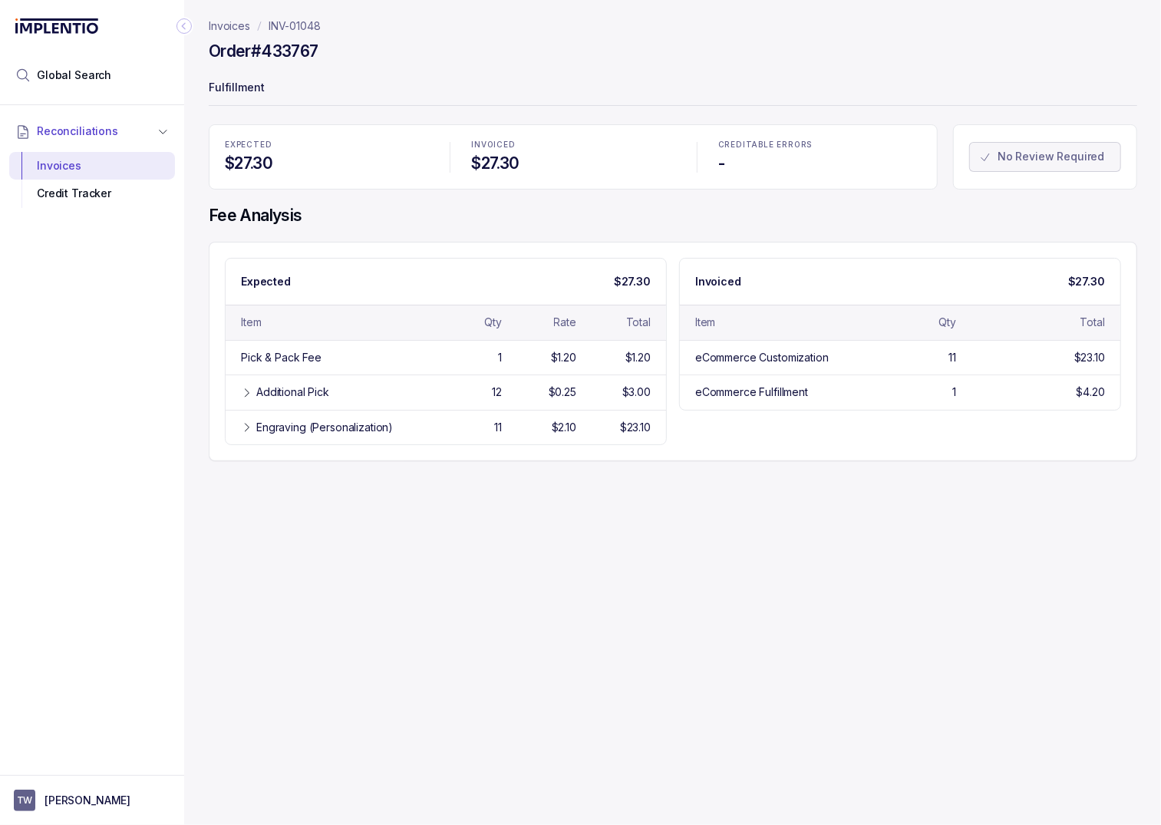
click at [293, 56] on h4 "Order #433767" at bounding box center [263, 51] width 109 height 21
copy h4 "433767"
click at [389, 504] on div "Invoices INV-01048 Order #433767 Fulfillment EXPECTED $27.30 INVOICED $27.30 CR…" at bounding box center [666, 412] width 965 height 825
click at [243, 392] on icon at bounding box center [247, 393] width 12 height 12
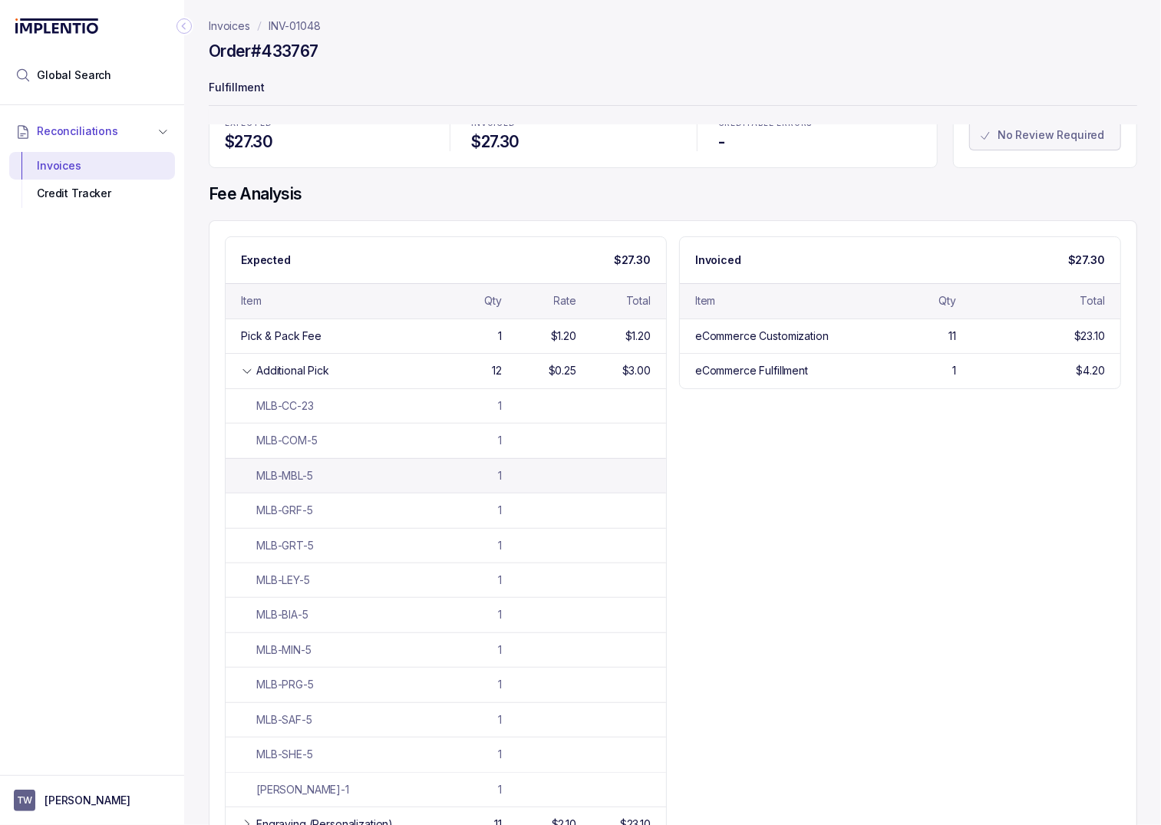
scroll to position [47, 0]
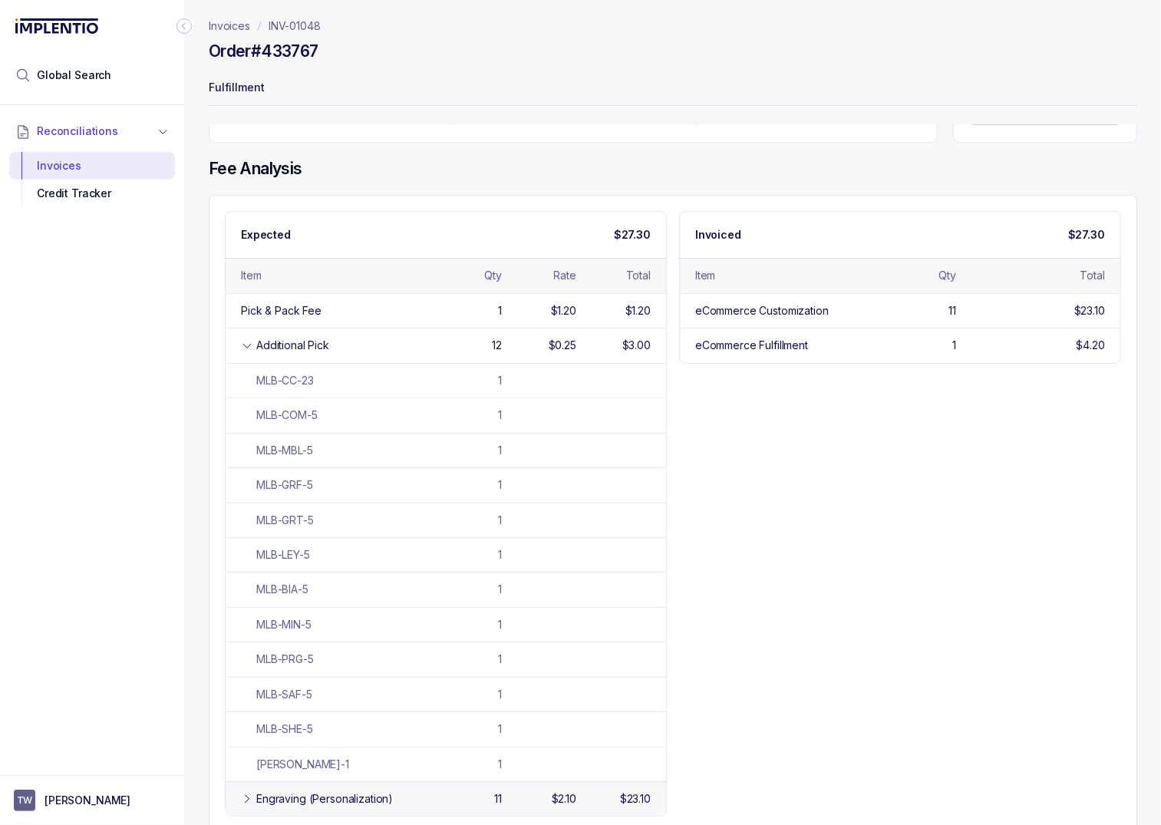
click at [247, 791] on div "Engraving (Personalization)" at bounding box center [334, 798] width 186 height 15
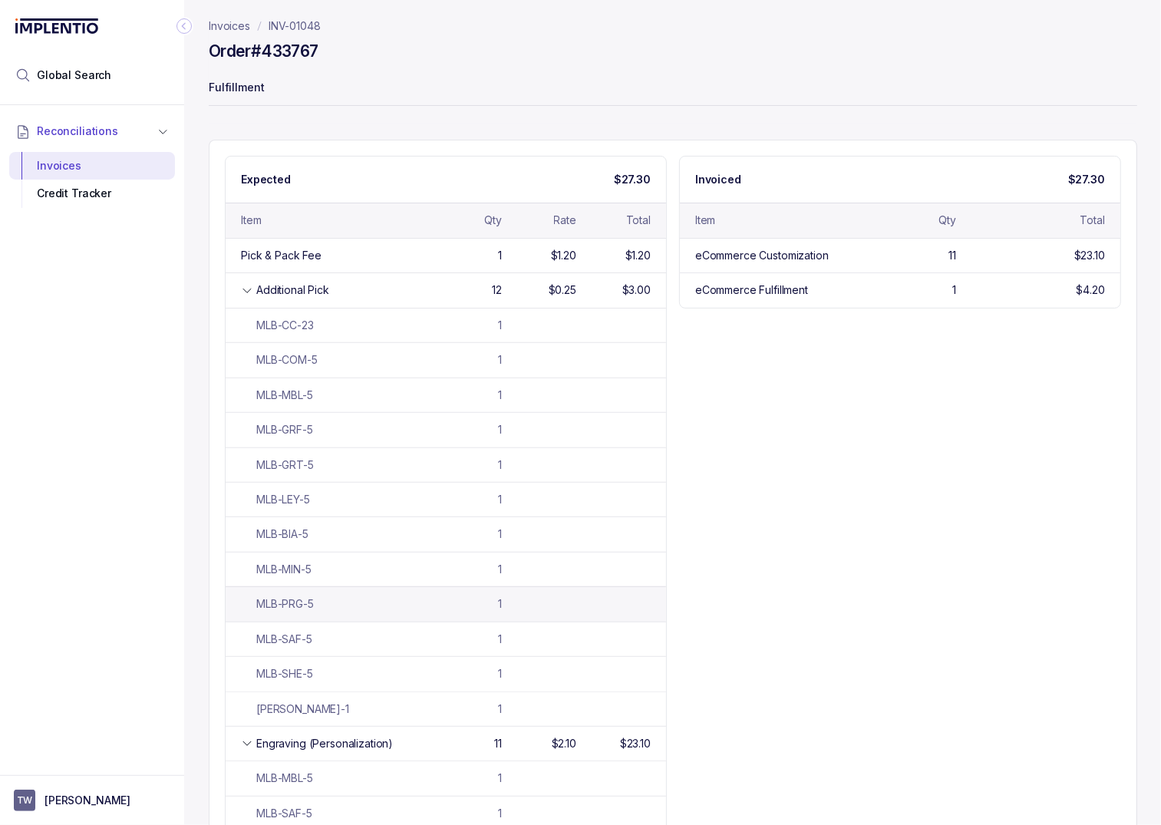
scroll to position [94, 0]
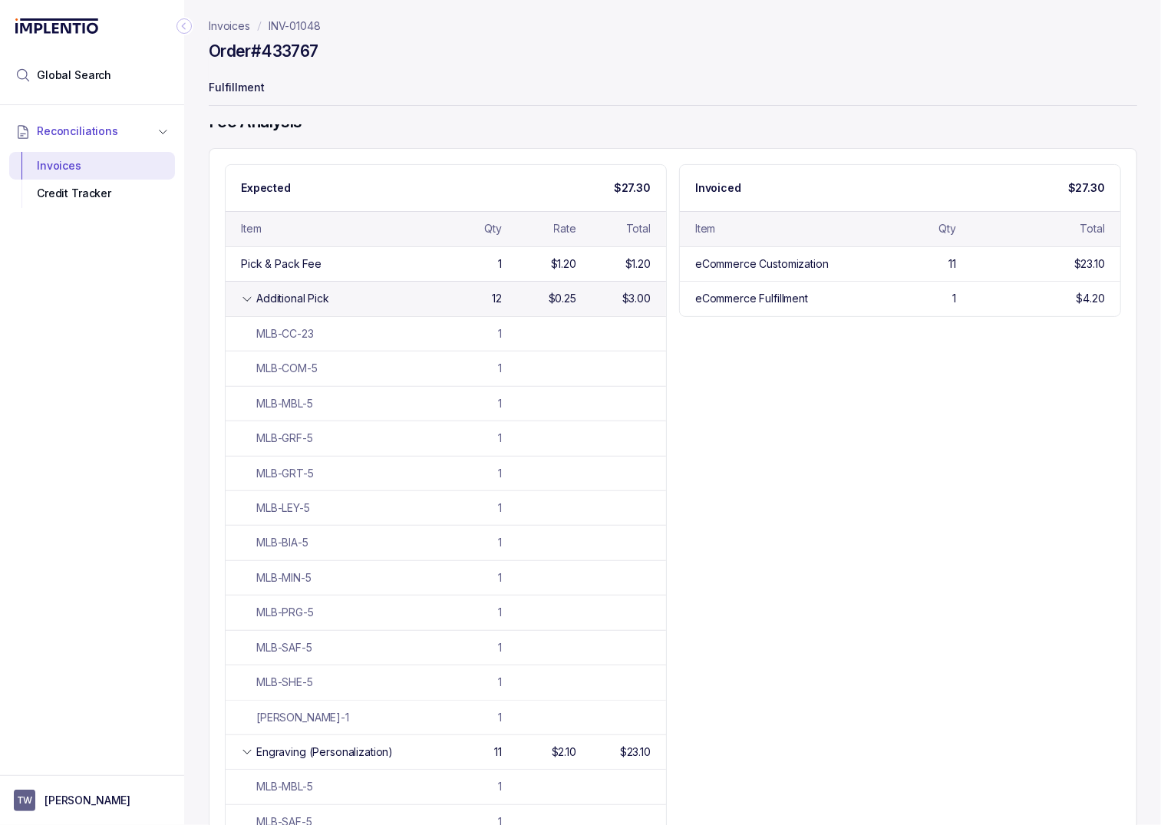
click at [257, 303] on div "Additional Pick" at bounding box center [292, 298] width 73 height 15
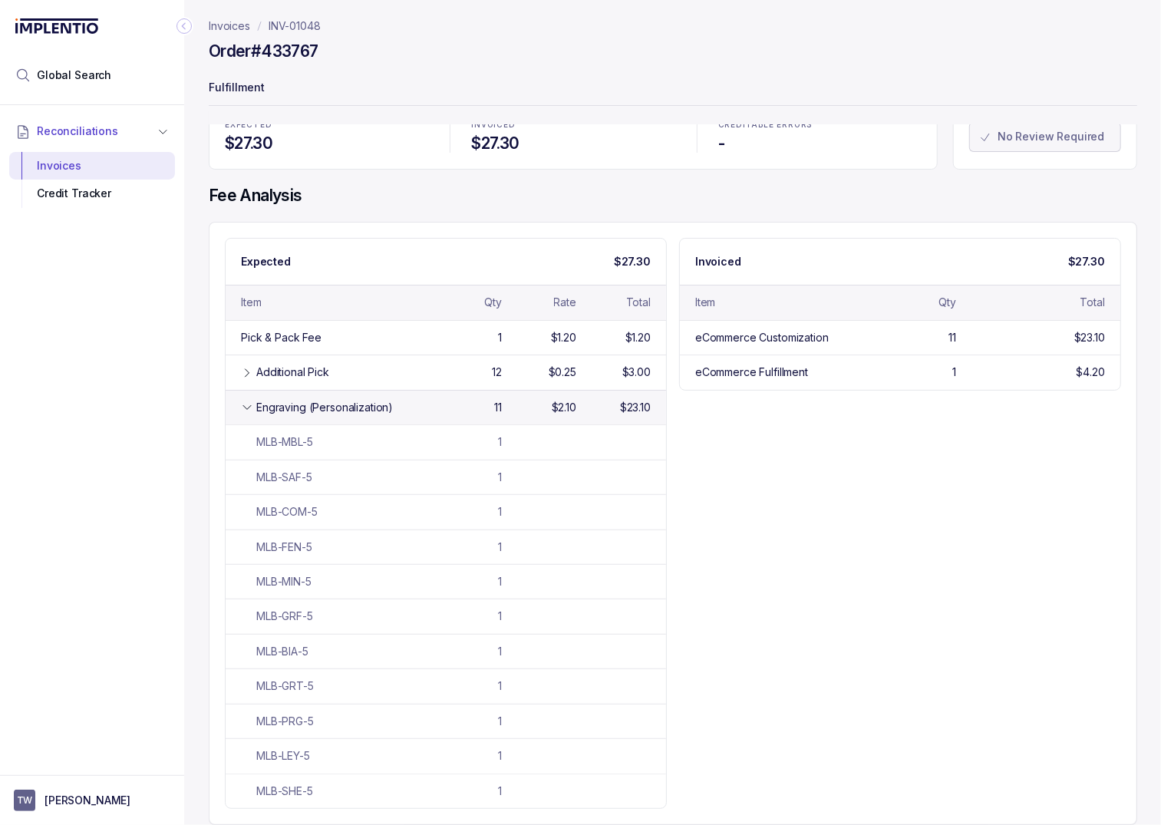
scroll to position [12, 0]
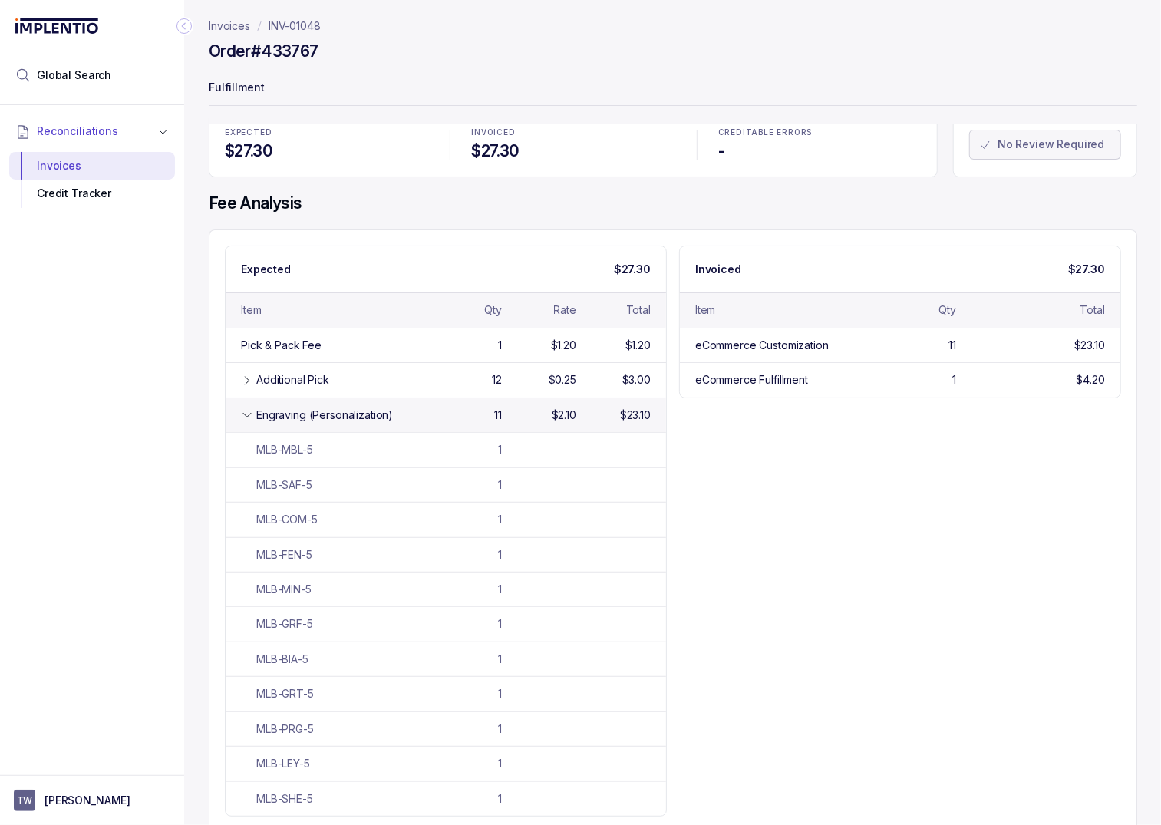
click at [251, 410] on icon at bounding box center [247, 415] width 12 height 12
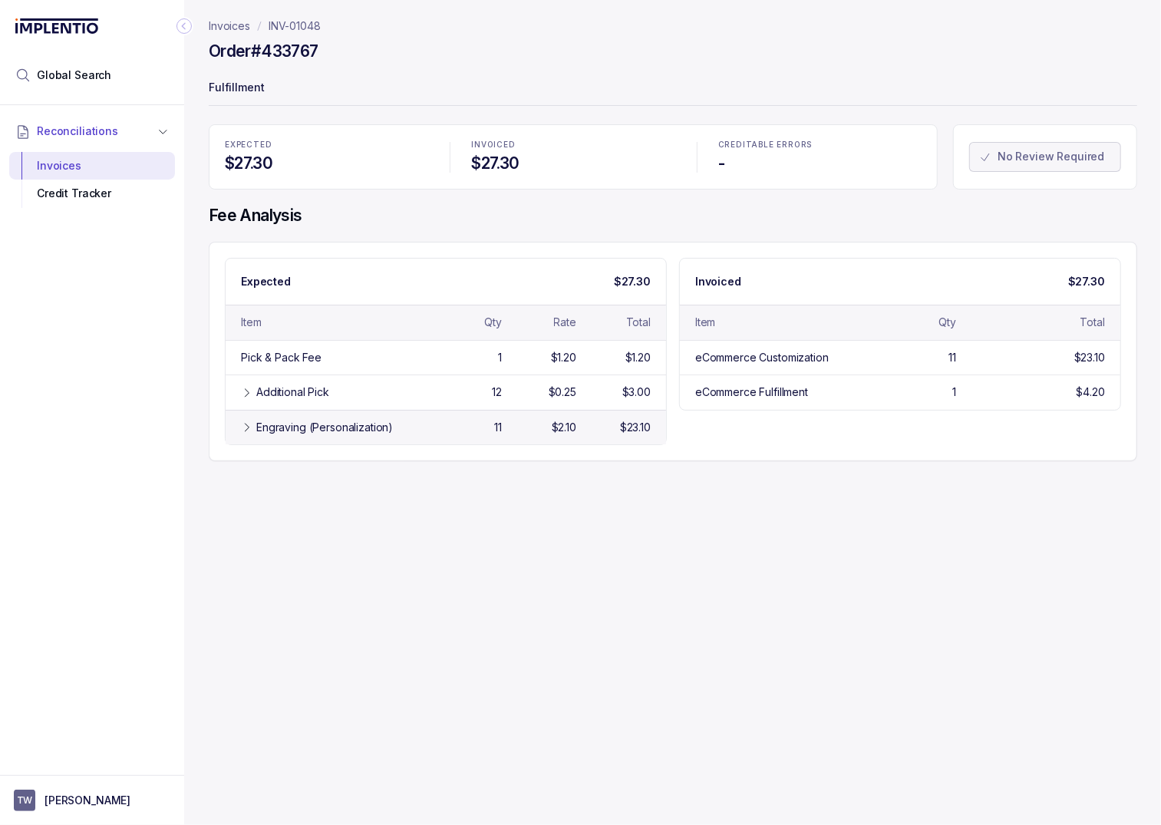
scroll to position [0, 0]
